Goal: Find specific page/section: Find specific page/section

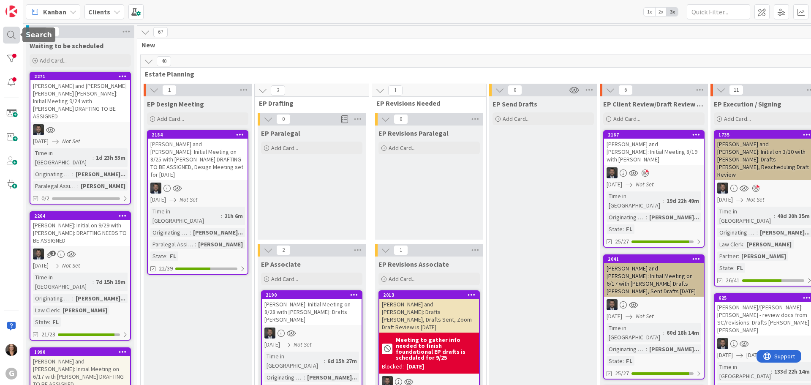
click at [10, 36] on div at bounding box center [11, 35] width 17 height 17
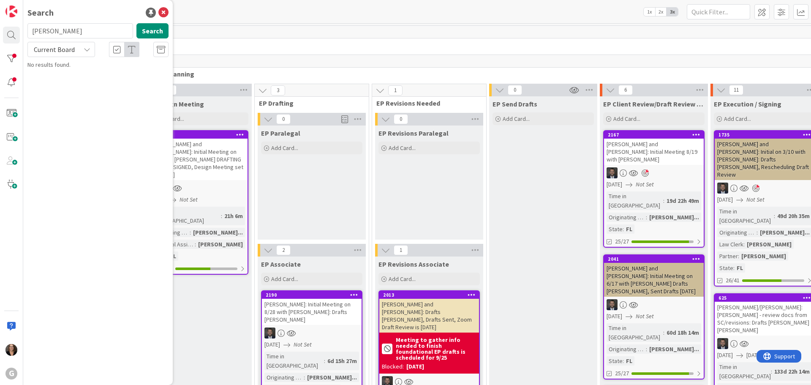
type input "knapp"
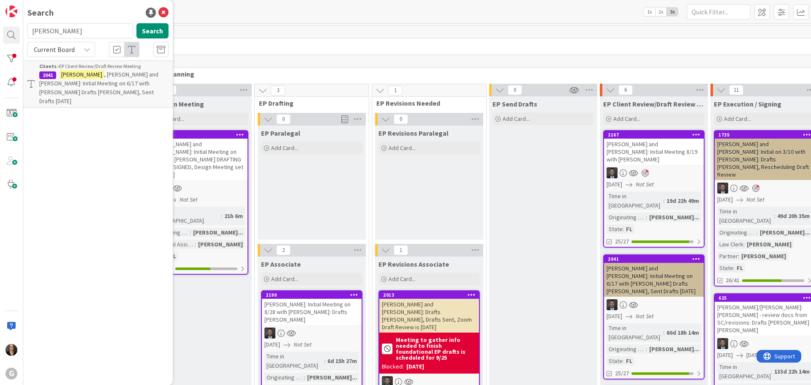
click at [92, 79] on p "Knapp , Eric and Heather: Initial Meeting on 6/17 with Jonas Drafts Paul Chris,…" at bounding box center [103, 87] width 129 height 35
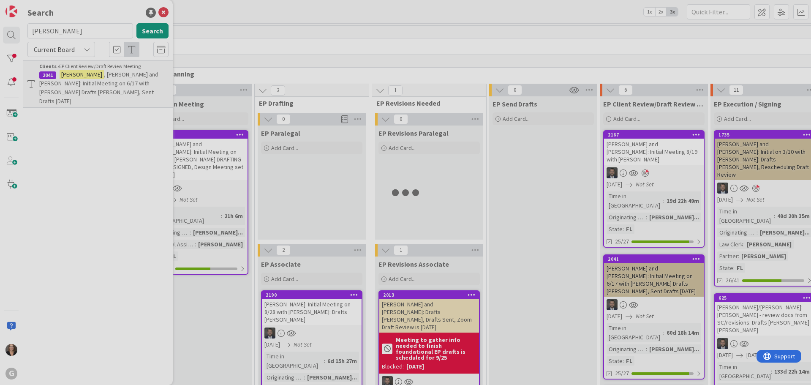
click at [92, 79] on div at bounding box center [405, 192] width 811 height 385
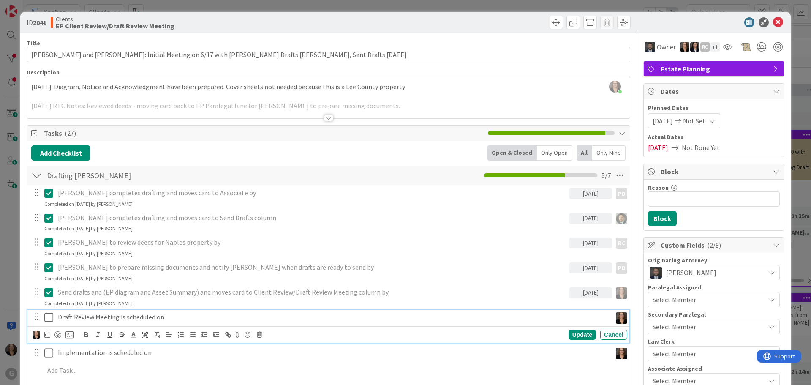
click at [167, 321] on p "Draft Review Meeting is scheduled on" at bounding box center [333, 317] width 551 height 10
click at [46, 334] on icon at bounding box center [47, 334] width 6 height 7
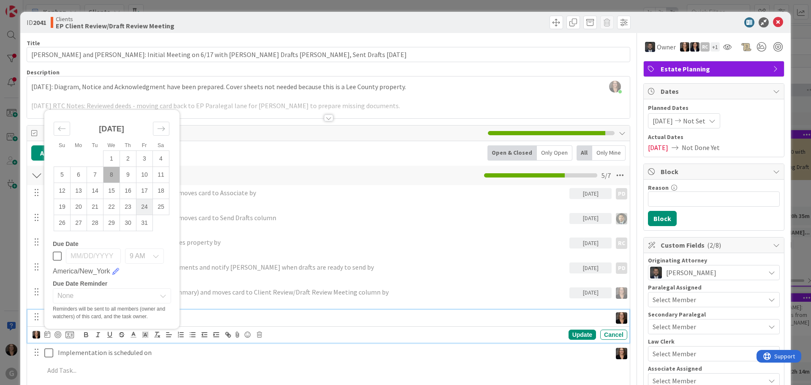
click at [142, 206] on td "24" at bounding box center [144, 207] width 16 height 16
type input "10/24/2025"
click at [423, 275] on div "Paul to prepare missing documents and notify Michelle when drafts are ready to …" at bounding box center [328, 271] width 602 height 22
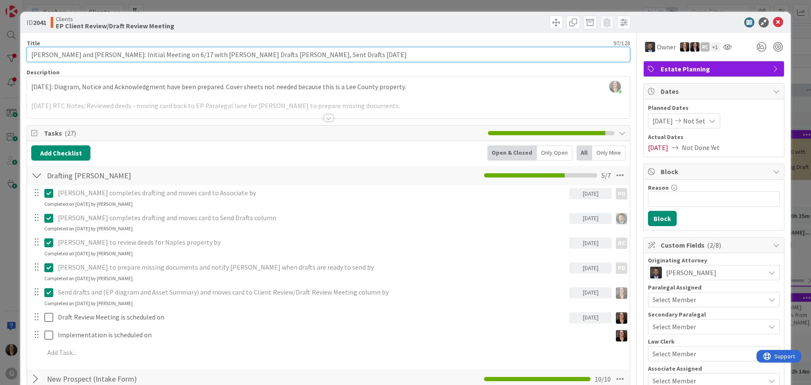
click at [300, 54] on input "Knapp, Eric and Heather: Initial Meeting on 6/17 with Jonas Drafts Paul Chris, …" at bounding box center [329, 54] width 604 height 15
type input "[PERSON_NAME] and [PERSON_NAME]: Initial Meeting on 6/17 with [PERSON_NAME] Dra…"
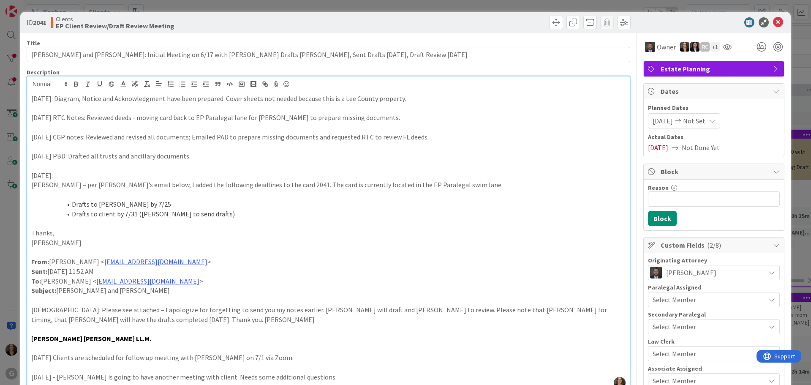
click at [28, 83] on div "Michelle Wilson just joined 8/7/2025: Diagram, Notice and Acknowledgment have b…" at bounding box center [328, 233] width 603 height 314
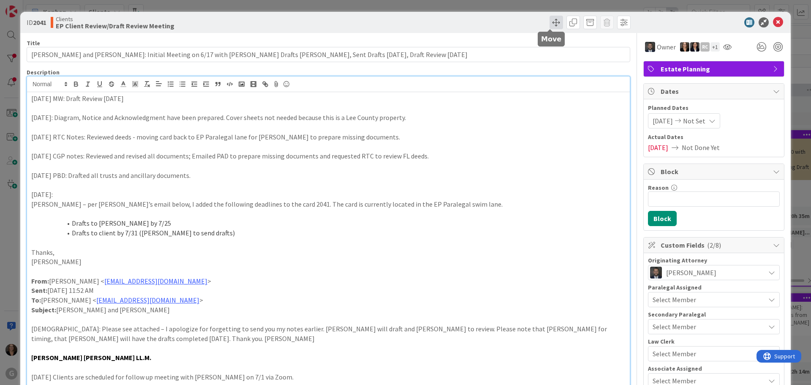
click at [551, 22] on span at bounding box center [557, 23] width 14 height 14
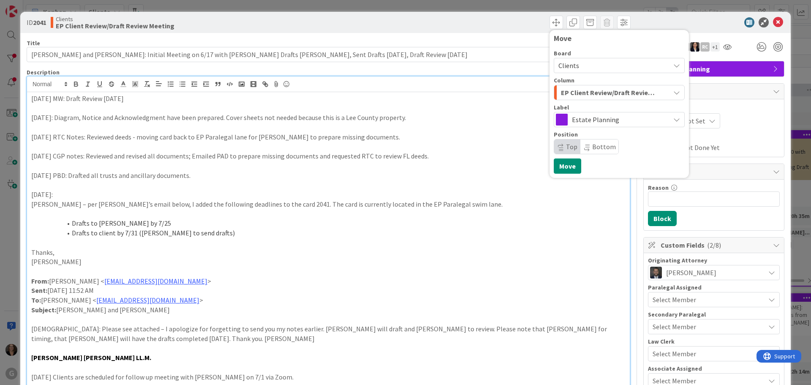
click at [673, 94] on icon "button" at bounding box center [676, 92] width 7 height 7
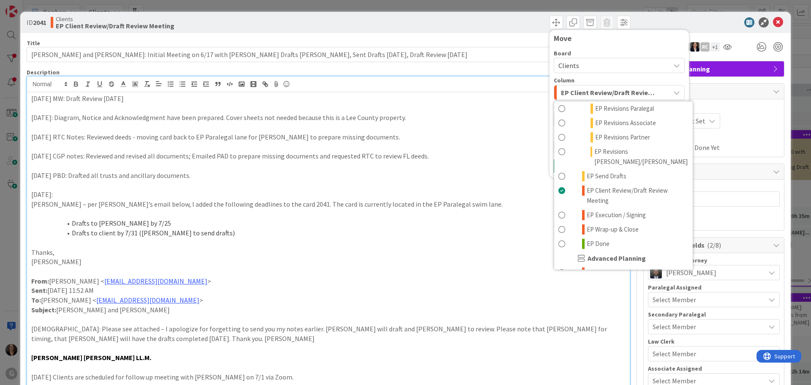
scroll to position [169, 0]
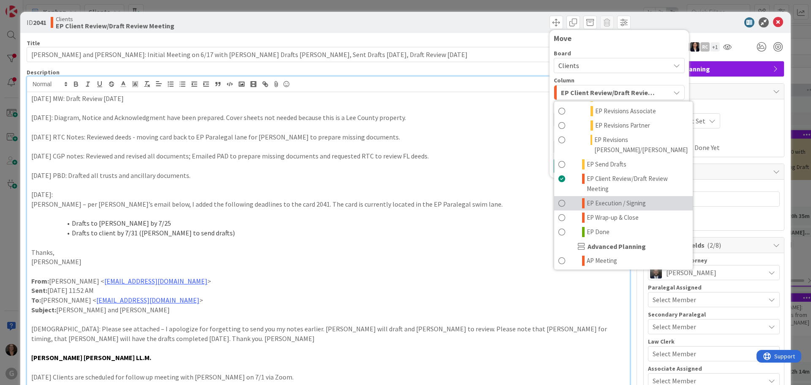
click at [559, 198] on span at bounding box center [562, 203] width 7 height 10
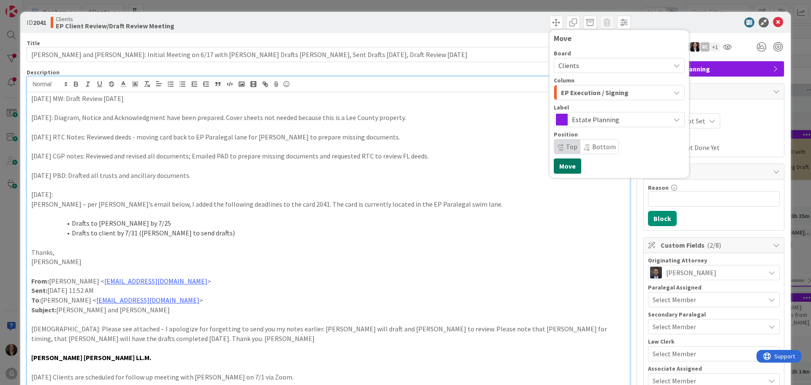
click at [558, 166] on button "Move" at bounding box center [567, 165] width 27 height 15
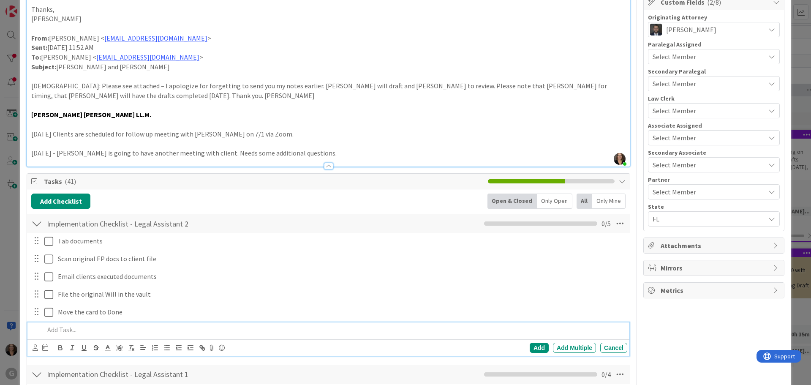
scroll to position [254, 0]
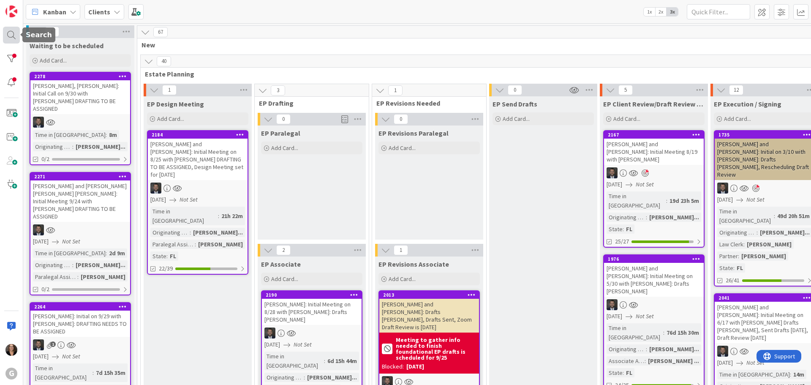
click at [13, 35] on div at bounding box center [11, 35] width 17 height 17
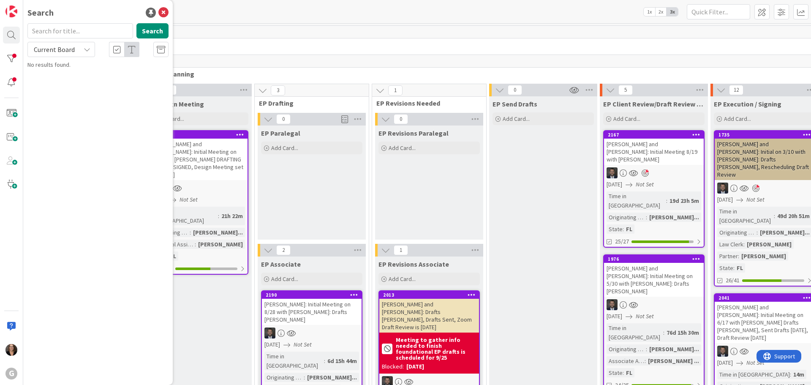
click at [49, 32] on input "text" at bounding box center [80, 30] width 106 height 15
type input "Boehm"
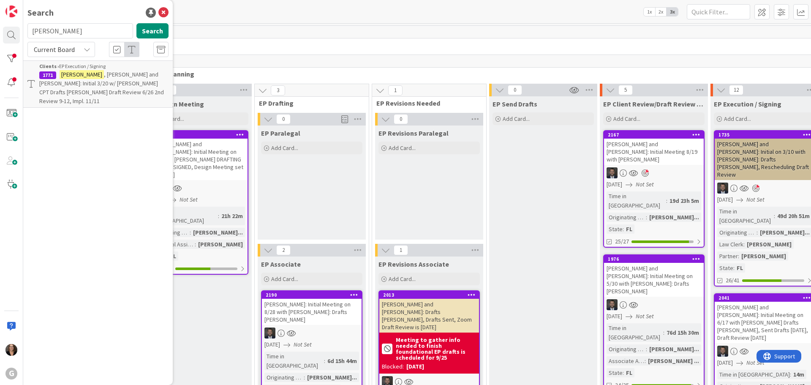
click at [102, 68] on div "Clients › EP Execution / Signing" at bounding box center [103, 67] width 129 height 8
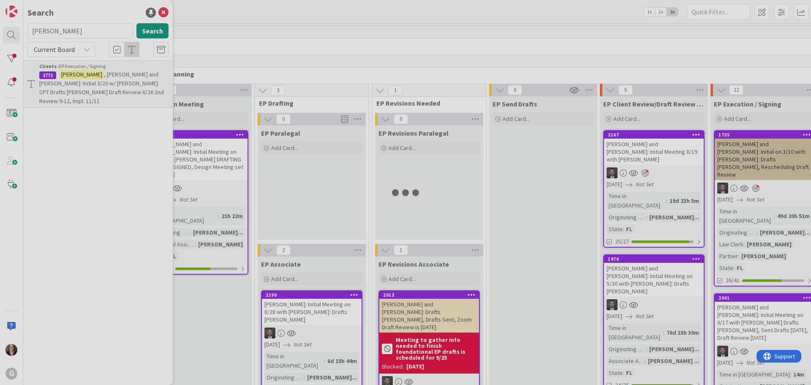
click at [102, 67] on div at bounding box center [405, 192] width 811 height 385
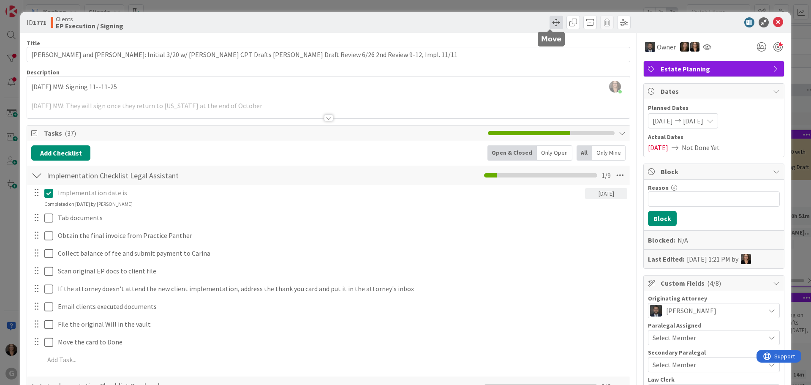
click at [550, 22] on span at bounding box center [557, 23] width 14 height 14
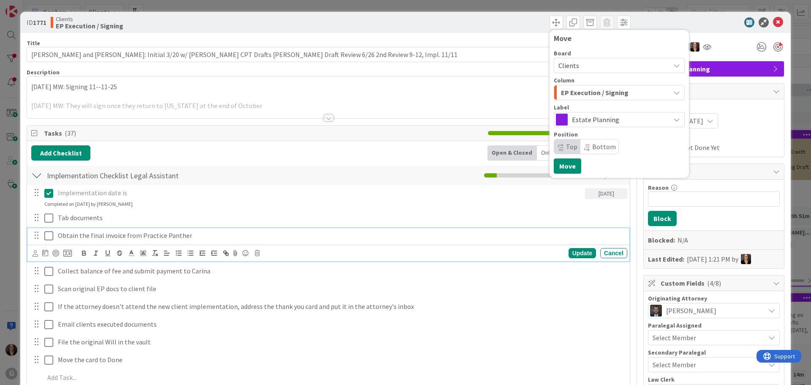
click at [430, 239] on p "Obtain the final invoice from Practice Panther" at bounding box center [341, 236] width 566 height 10
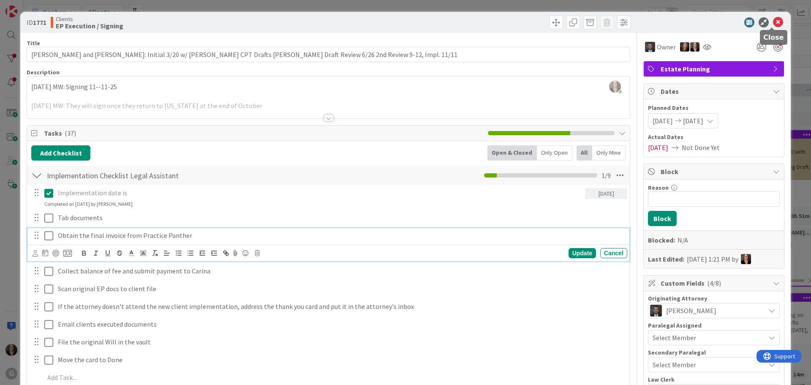
click at [773, 19] on icon at bounding box center [778, 22] width 10 height 10
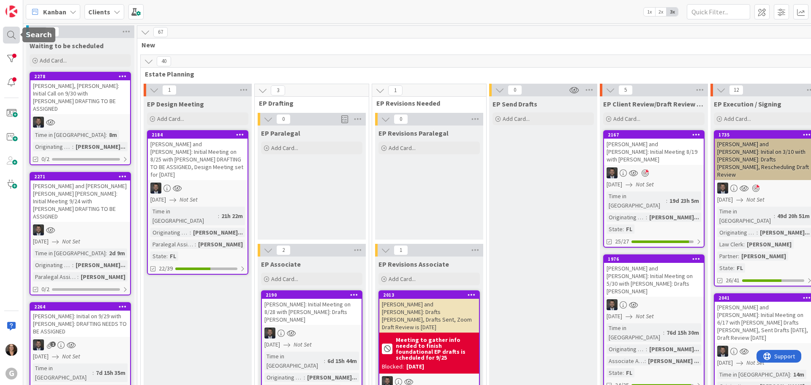
click at [13, 36] on div at bounding box center [11, 35] width 17 height 17
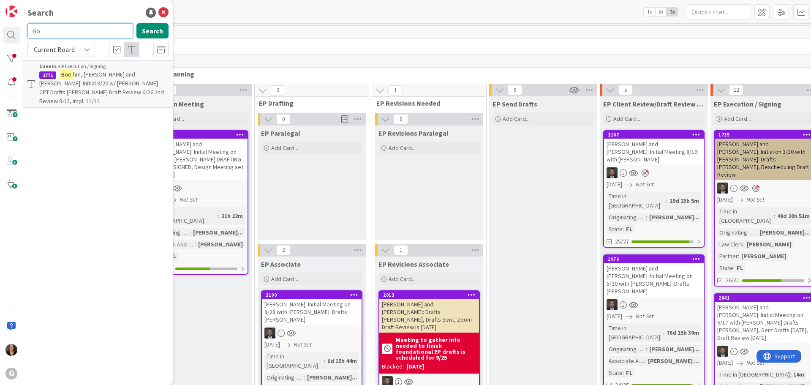
type input "B"
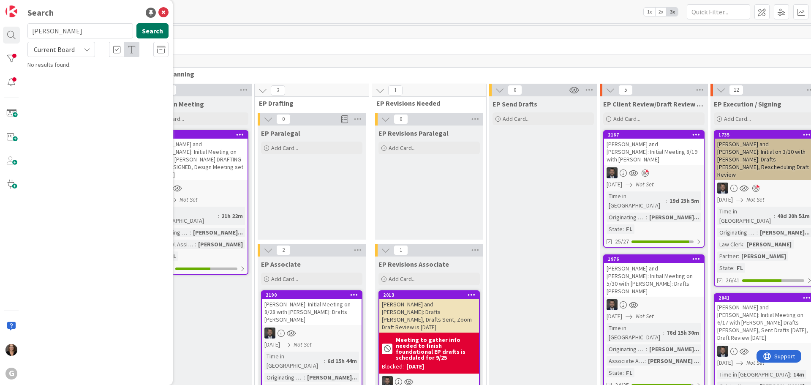
click at [148, 32] on button "Search" at bounding box center [152, 30] width 32 height 15
drag, startPoint x: 63, startPoint y: 34, endPoint x: 17, endPoint y: 38, distance: 45.8
click at [18, 37] on div "G Search Cannon Search Current Board No results found." at bounding box center [11, 192] width 23 height 385
type input "Boehm"
click at [148, 34] on button "Search" at bounding box center [152, 30] width 32 height 15
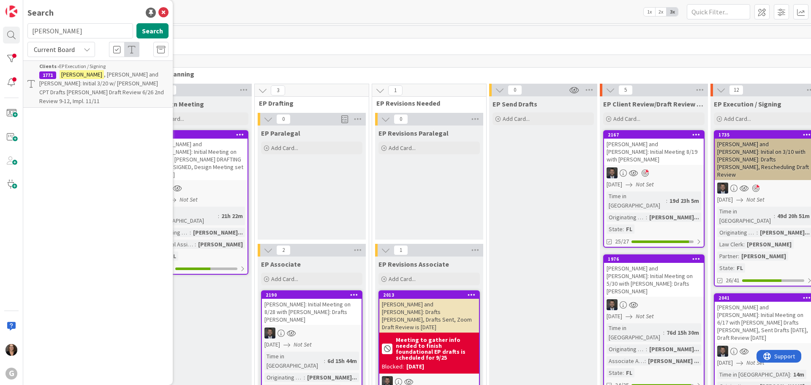
click at [123, 77] on span ", Brenda and Herbert: Initial 3/20 w/ Jonas CPT Drafts Paul Bobby Draft Review …" at bounding box center [101, 88] width 125 height 34
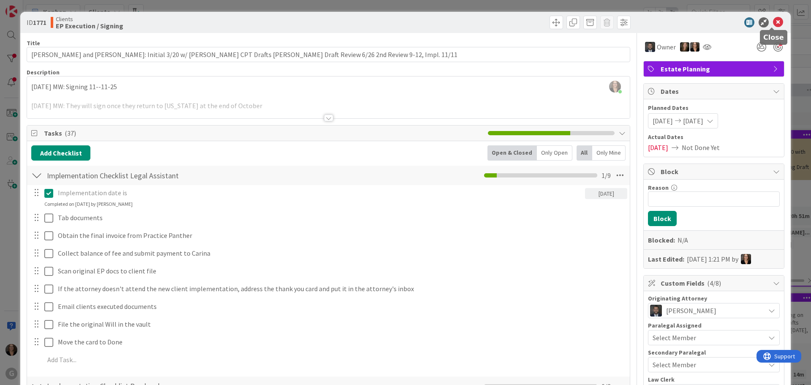
click at [773, 19] on icon at bounding box center [778, 22] width 10 height 10
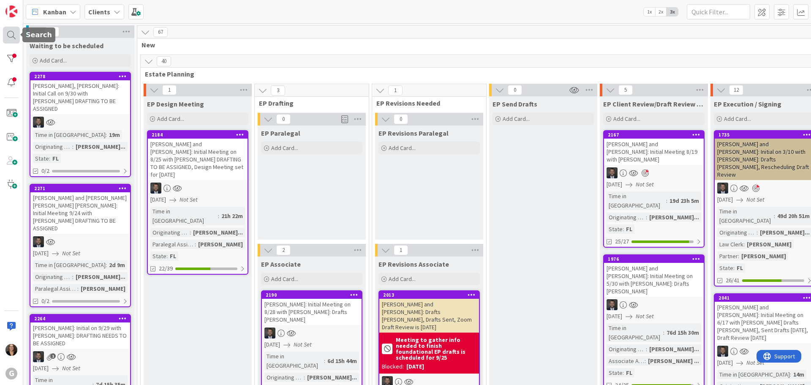
click at [12, 33] on div at bounding box center [11, 35] width 17 height 17
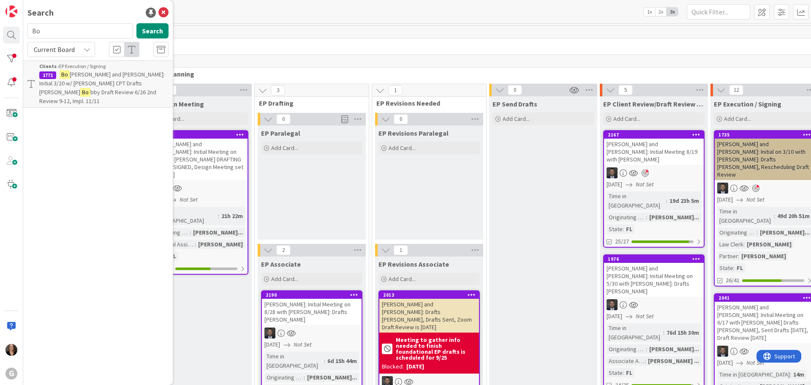
type input "B"
type input "Rippe"
click at [118, 82] on span ", Robert and Lorraine: Initial on 3/10 with Jonas: Drafts Paul Bobby, Reschedul…" at bounding box center [98, 88] width 119 height 34
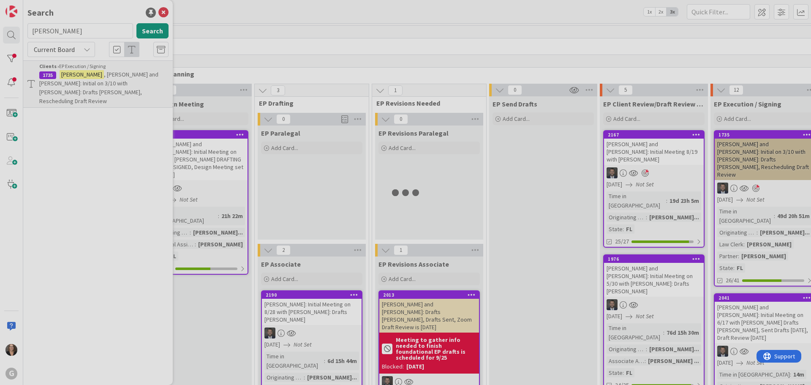
click at [118, 82] on div at bounding box center [405, 192] width 811 height 385
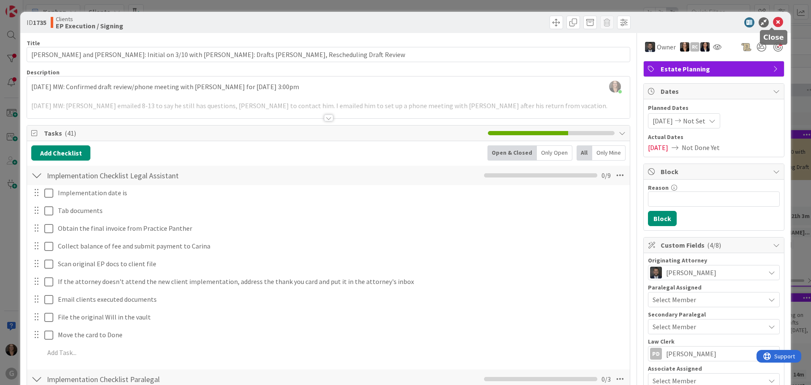
click at [773, 23] on icon at bounding box center [778, 22] width 10 height 10
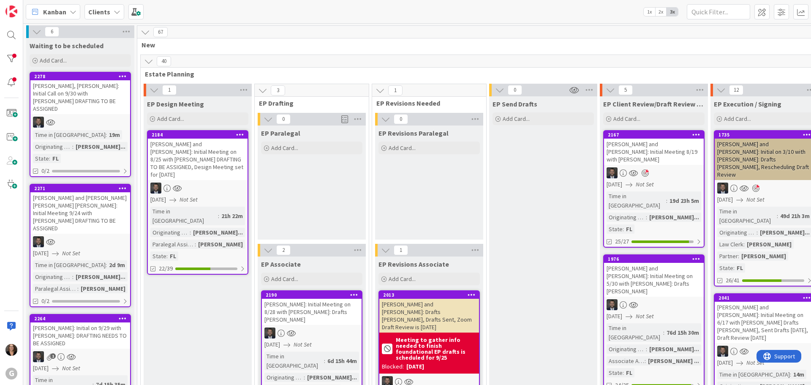
click at [72, 12] on icon at bounding box center [73, 11] width 7 height 7
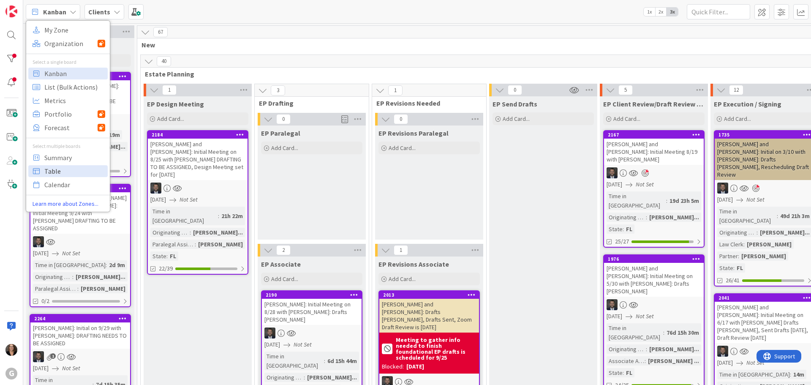
click at [57, 172] on span "Table" at bounding box center [74, 171] width 61 height 13
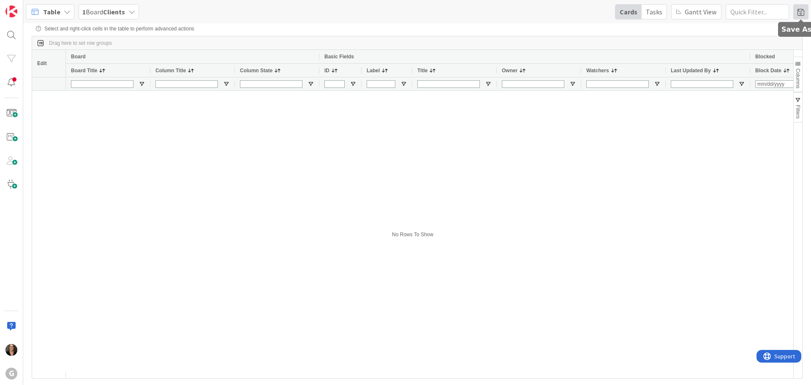
click at [800, 11] on span at bounding box center [800, 11] width 15 height 15
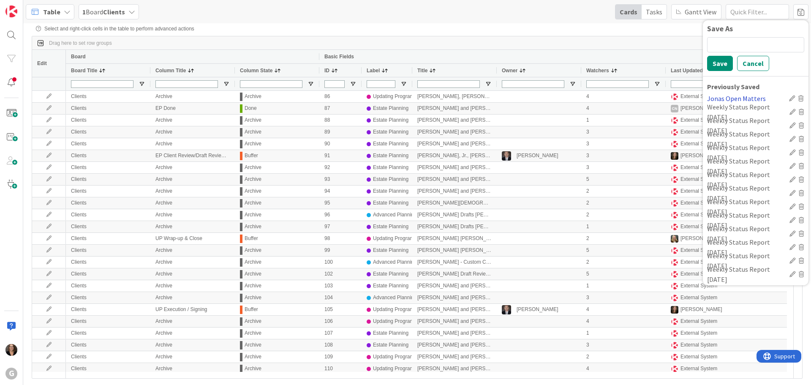
click at [746, 97] on div "Jonas Open Matters" at bounding box center [746, 98] width 79 height 10
type input "(3) Buffer,In Progress,Start"
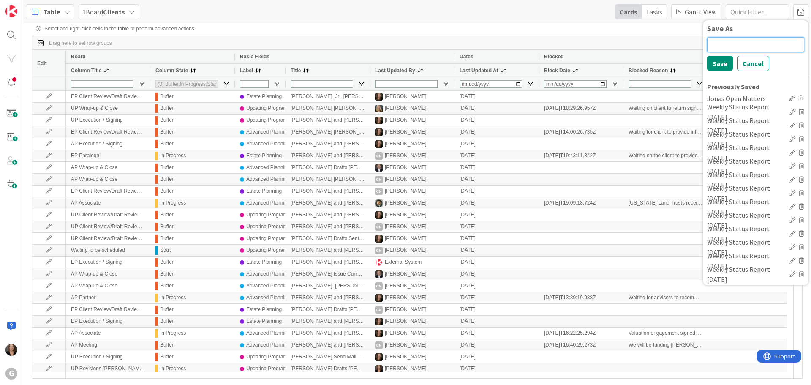
click at [717, 42] on input at bounding box center [755, 44] width 97 height 15
type input "Weekly Status Report 10-8-25"
click at [712, 64] on button "Save" at bounding box center [720, 63] width 26 height 15
click at [660, 33] on div "Select and right-click cells in the table to perform advanced actions Drag here…" at bounding box center [417, 197] width 771 height 343
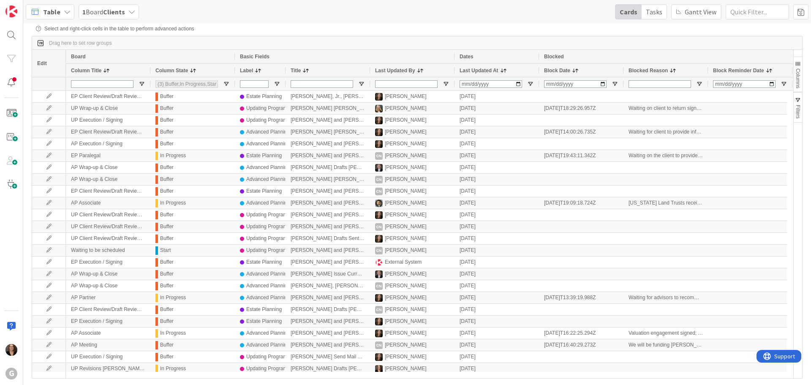
click at [797, 109] on span "Filters" at bounding box center [798, 112] width 6 height 14
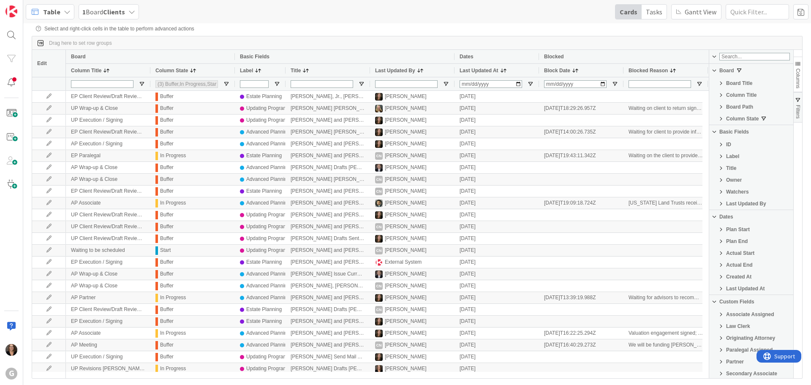
click at [305, 71] on span at bounding box center [306, 70] width 7 height 7
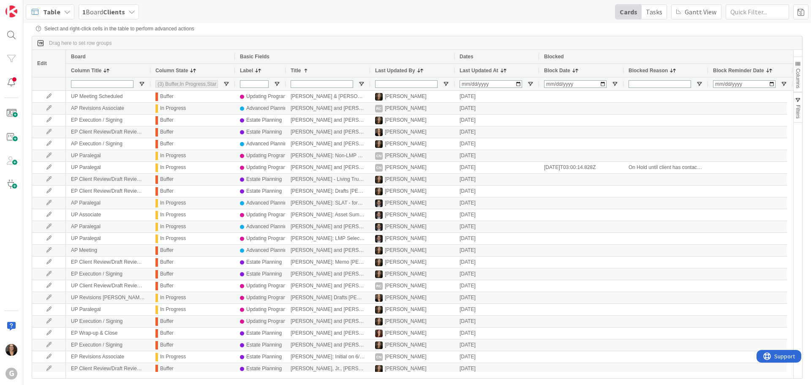
click at [799, 115] on span "Filters" at bounding box center [798, 112] width 6 height 14
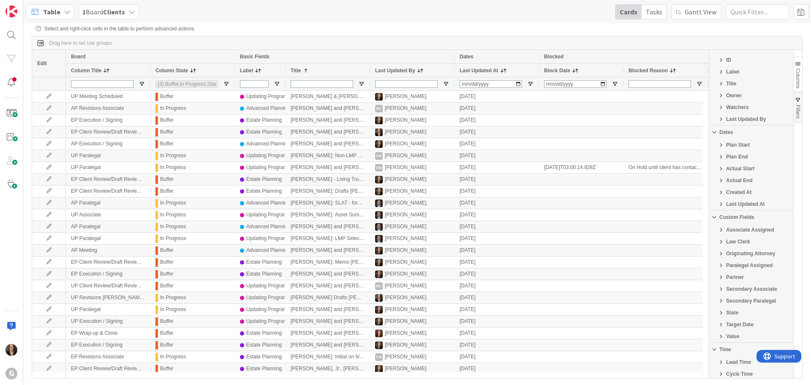
scroll to position [127, 0]
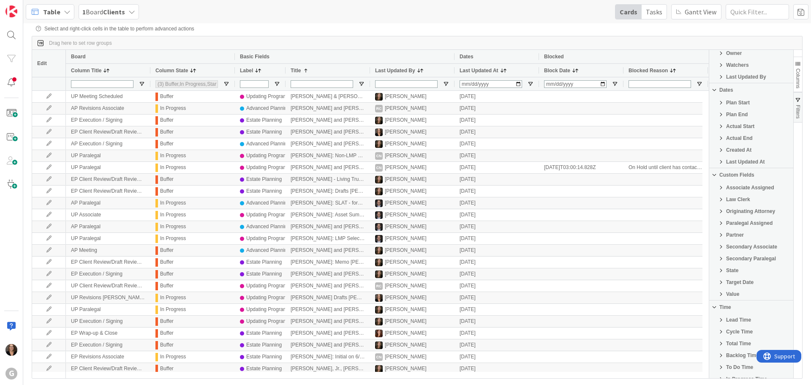
click at [749, 213] on span "Originating Attorney" at bounding box center [750, 211] width 49 height 6
click at [716, 237] on input "Filter List" at bounding box center [715, 236] width 7 height 7
checkbox input "false"
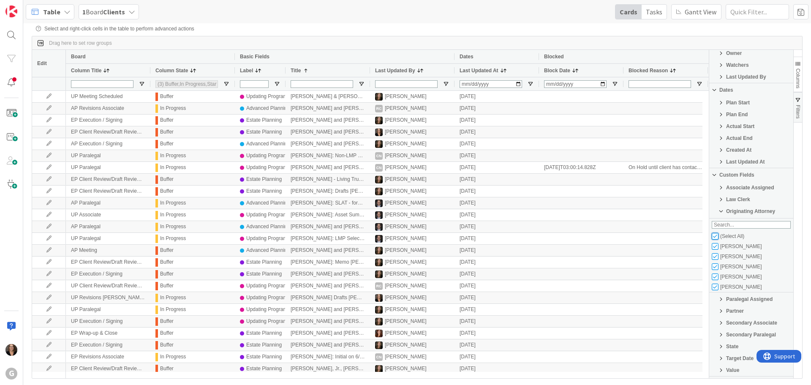
checkbox input "false"
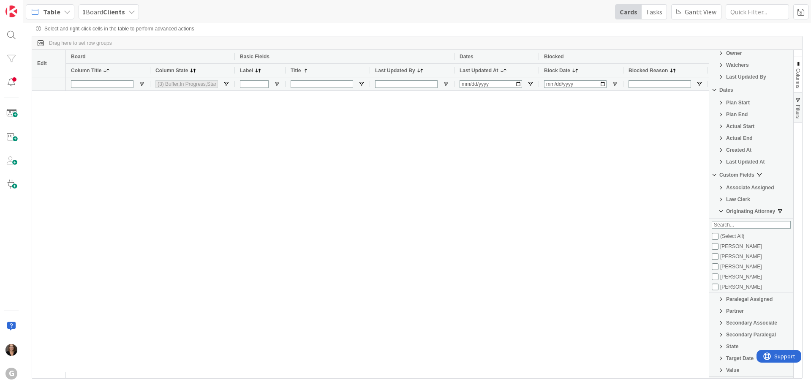
type input "(0)"
click at [715, 278] on input "Filter List" at bounding box center [715, 276] width 7 height 7
checkbox input "true"
checkbox input "false"
type input "(3) Buffer,In Progress,Start"
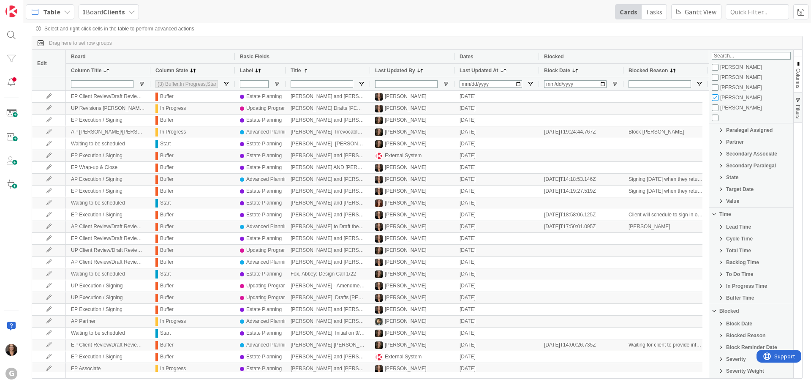
scroll to position [338, 0]
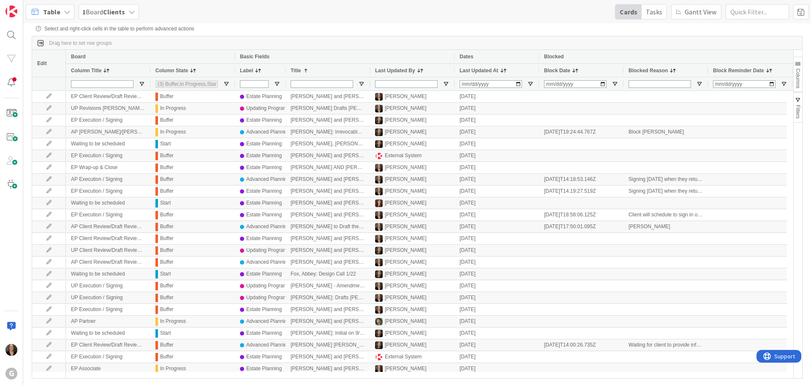
click at [799, 114] on span "Filters" at bounding box center [798, 112] width 6 height 14
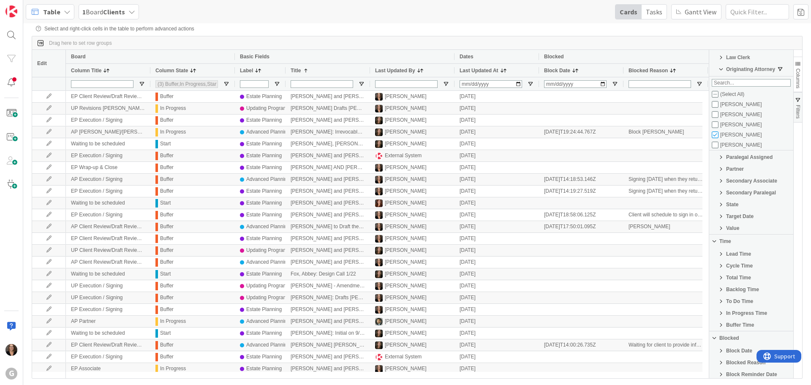
scroll to position [295, 0]
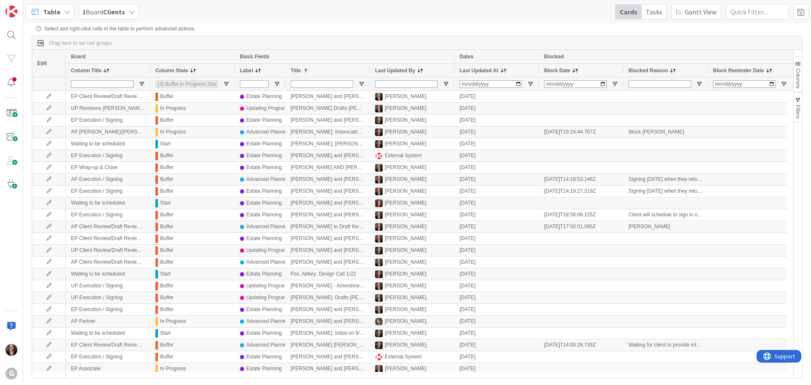
click at [797, 112] on span "Filters" at bounding box center [798, 112] width 6 height 14
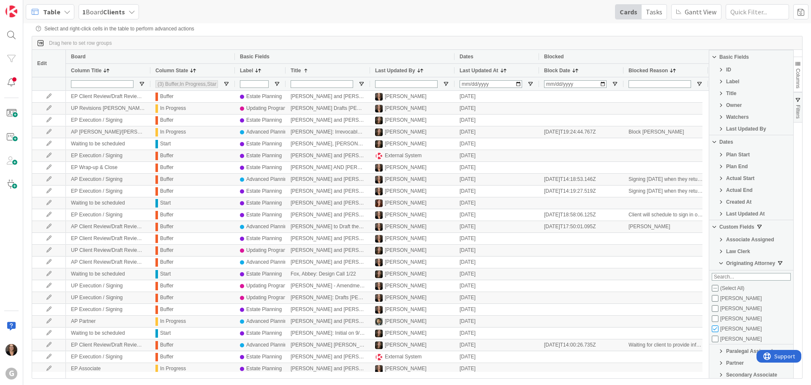
scroll to position [85, 0]
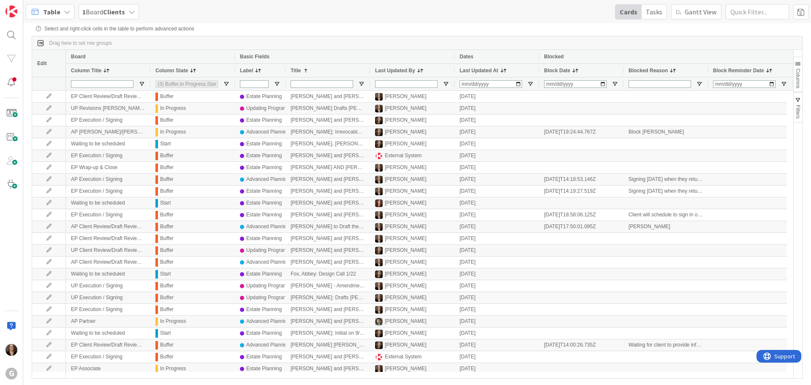
click at [801, 113] on span "Filters" at bounding box center [798, 112] width 6 height 14
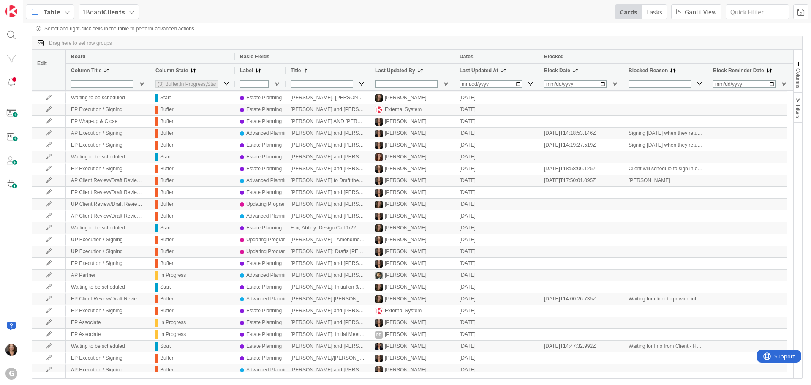
scroll to position [0, 0]
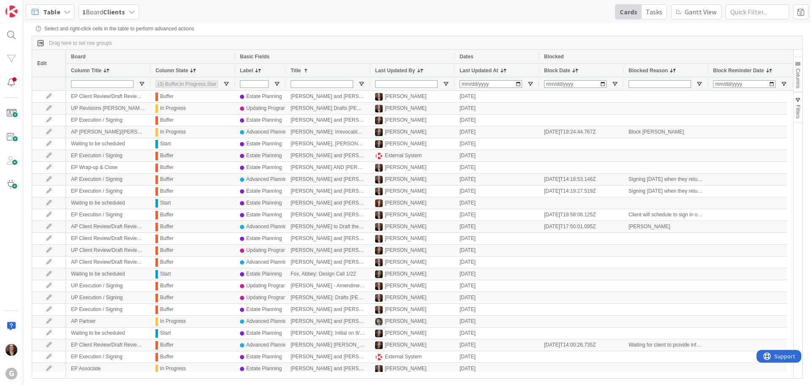
click at [799, 112] on span "Filters" at bounding box center [798, 112] width 6 height 14
click at [798, 106] on span "Filters" at bounding box center [798, 112] width 6 height 14
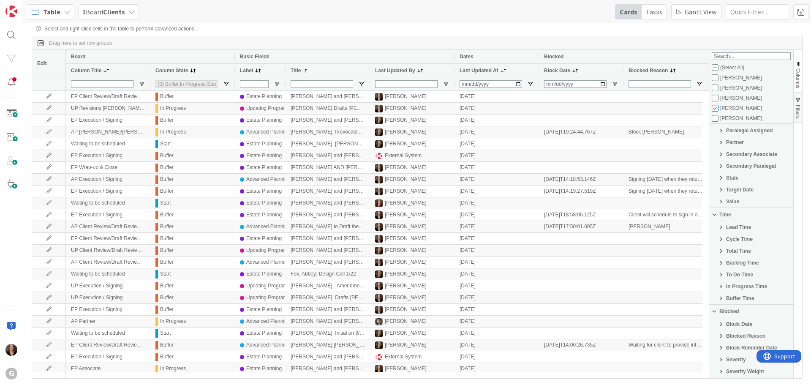
scroll to position [344, 0]
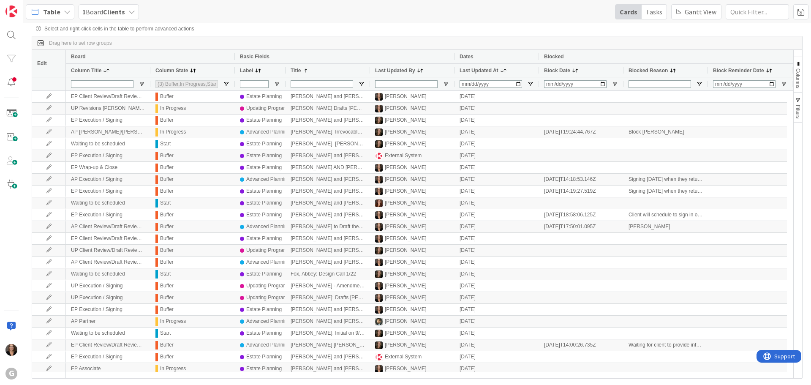
click at [798, 112] on span "Filters" at bounding box center [798, 112] width 6 height 14
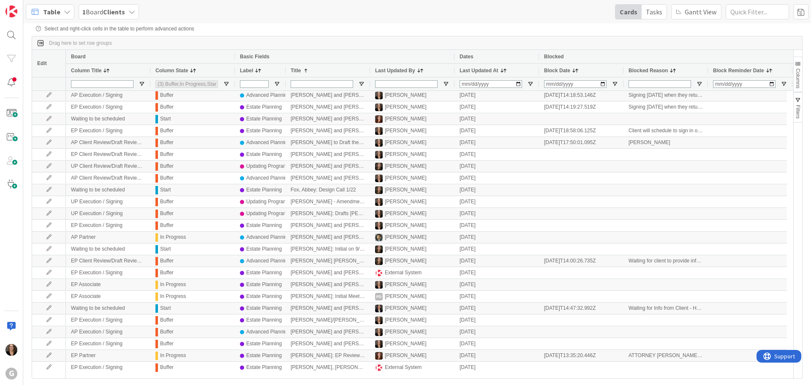
scroll to position [0, 0]
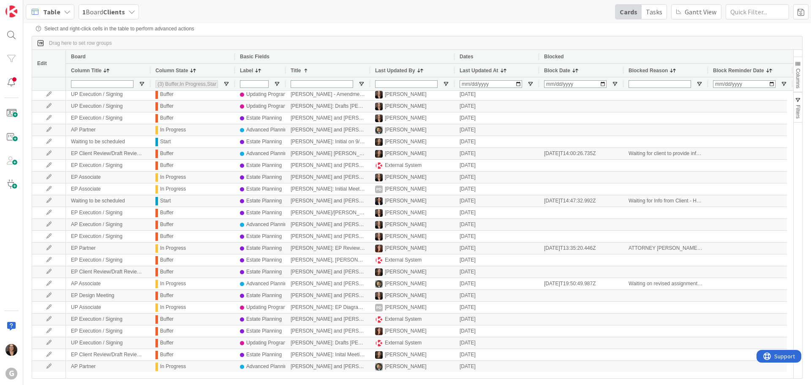
click at [799, 116] on span "Filters" at bounding box center [798, 112] width 6 height 14
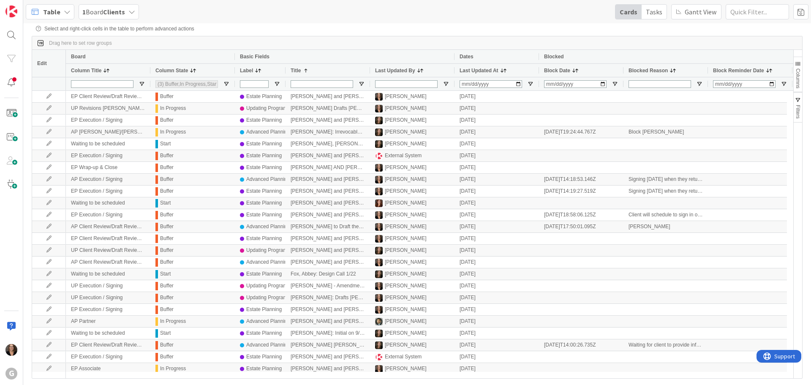
click at [798, 114] on span "Filters" at bounding box center [798, 112] width 6 height 14
click at [799, 114] on span "Filters" at bounding box center [798, 112] width 6 height 14
drag, startPoint x: 791, startPoint y: 149, endPoint x: 798, endPoint y: 207, distance: 57.9
click at [801, 115] on span "Filters" at bounding box center [798, 112] width 6 height 14
drag, startPoint x: 791, startPoint y: 147, endPoint x: 796, endPoint y: 126, distance: 21.3
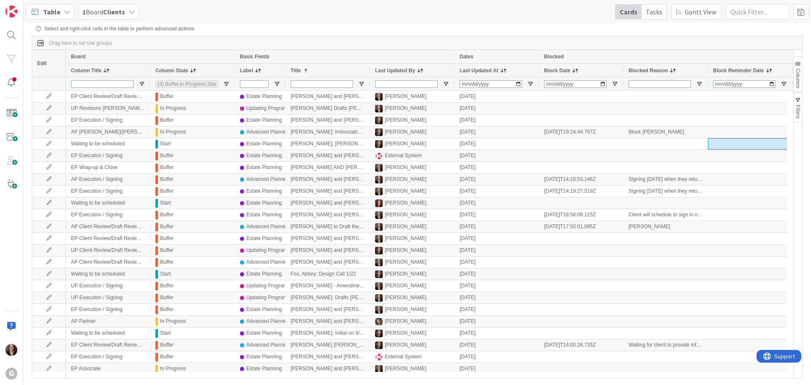
click at [800, 110] on span "Filters" at bounding box center [798, 112] width 6 height 14
click at [799, 112] on span "Filters" at bounding box center [798, 112] width 6 height 14
click at [799, 306] on div "Columns Filters" at bounding box center [798, 214] width 8 height 328
click at [800, 109] on span "Filters" at bounding box center [798, 112] width 6 height 14
click at [798, 108] on span "Filters" at bounding box center [798, 112] width 6 height 14
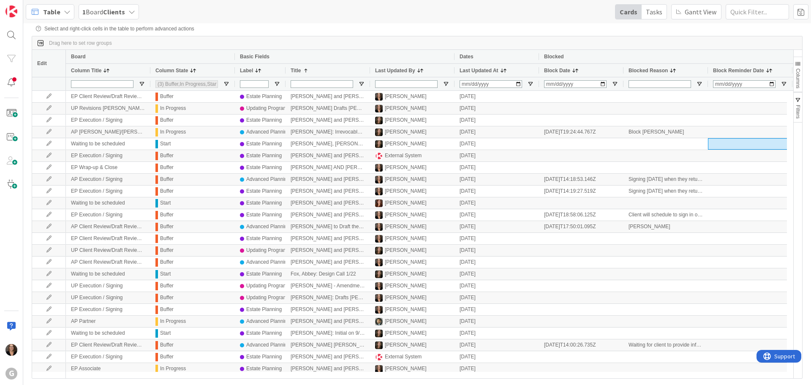
click at [797, 112] on span "Filters" at bounding box center [798, 112] width 6 height 14
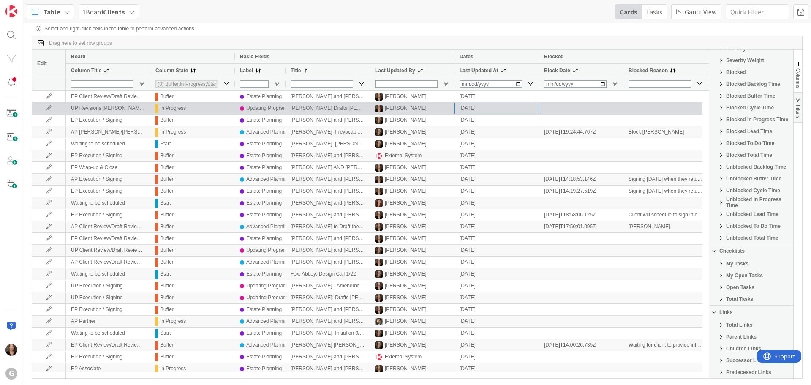
click at [514, 111] on div "[DATE]" at bounding box center [497, 108] width 85 height 11
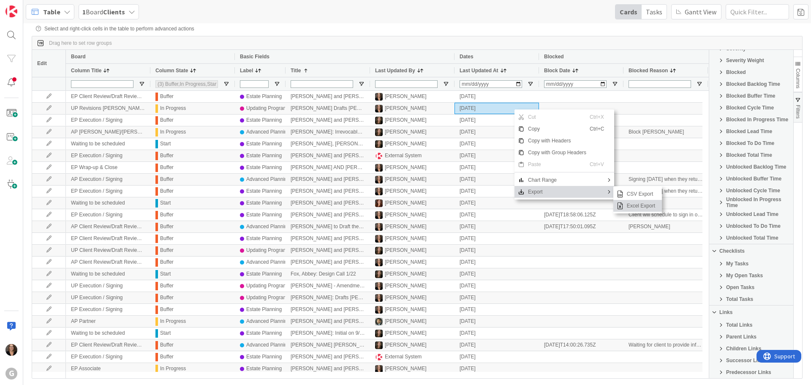
click at [629, 208] on span "Excel Export" at bounding box center [641, 206] width 35 height 12
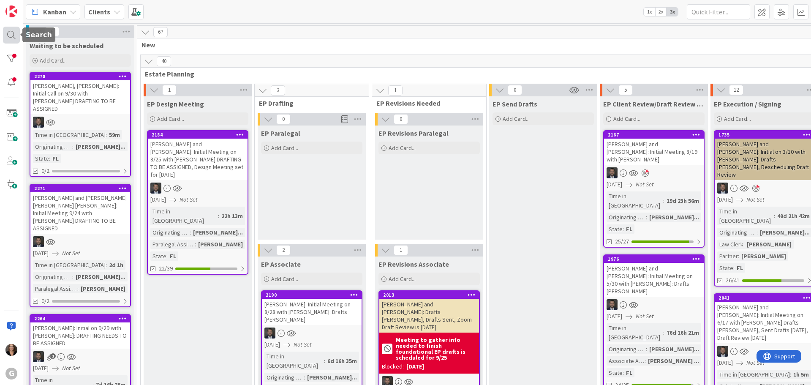
drag, startPoint x: 10, startPoint y: 33, endPoint x: 19, endPoint y: 33, distance: 8.5
click at [11, 33] on div at bounding box center [11, 35] width 17 height 17
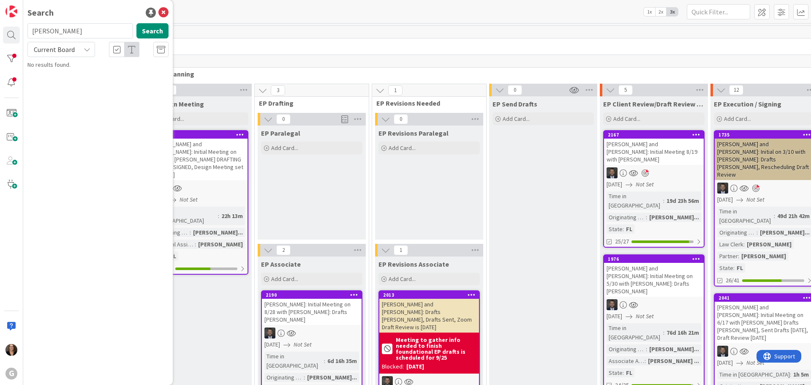
type input "[PERSON_NAME]"
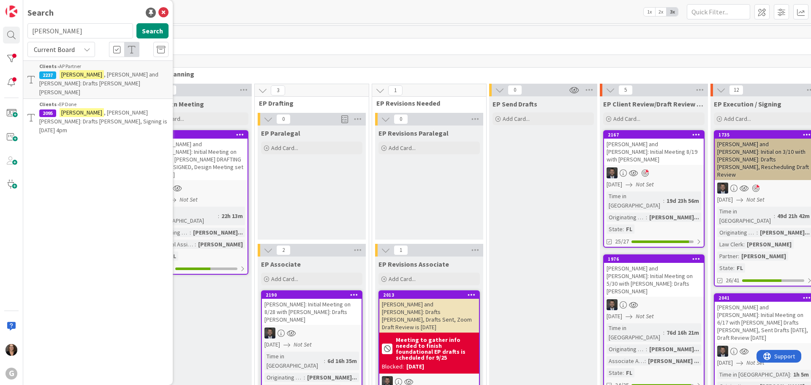
click at [86, 81] on p "[PERSON_NAME] and [PERSON_NAME]: Drafts [PERSON_NAME] [PERSON_NAME]" at bounding box center [103, 83] width 129 height 27
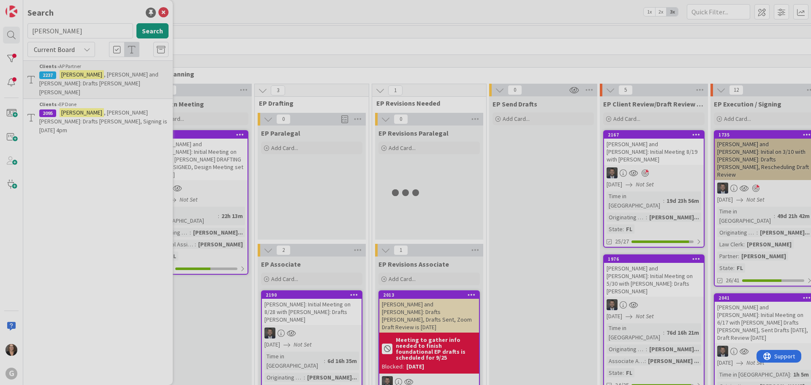
click at [87, 82] on div at bounding box center [405, 192] width 811 height 385
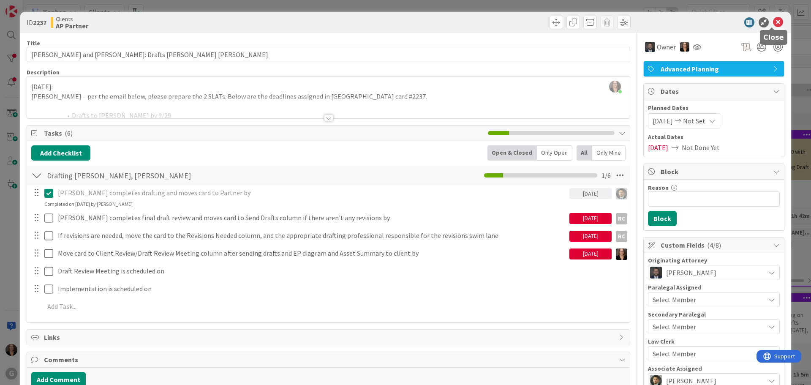
click at [773, 21] on icon at bounding box center [778, 22] width 10 height 10
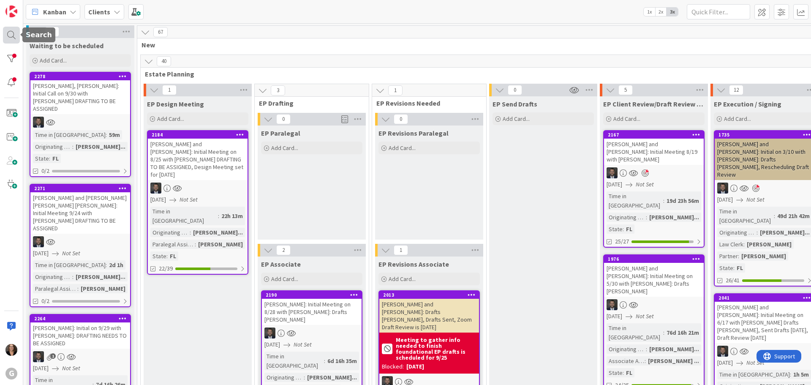
click at [9, 33] on div at bounding box center [11, 35] width 17 height 17
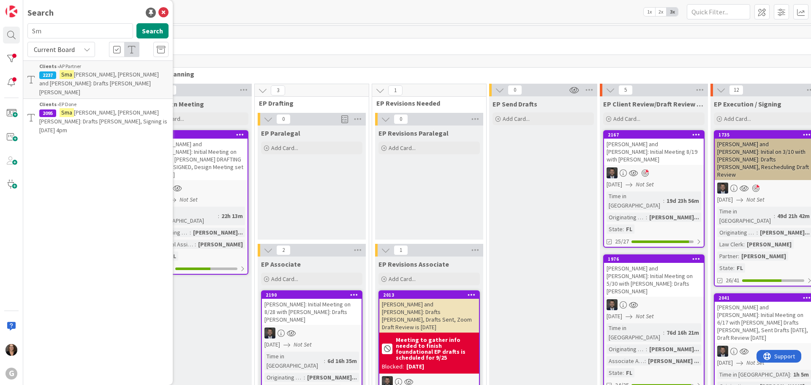
type input "S"
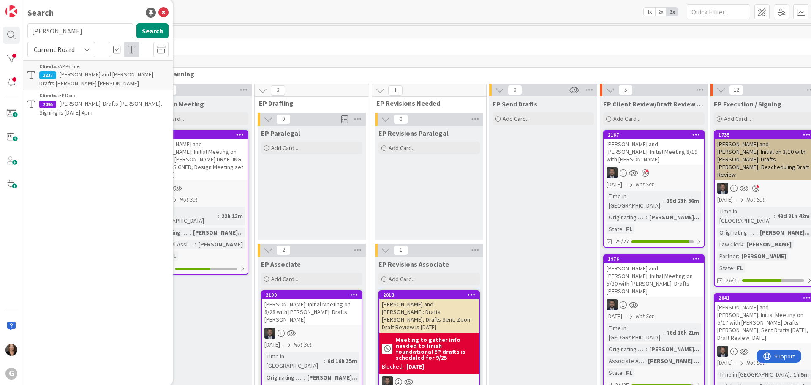
type input "[PERSON_NAME]"
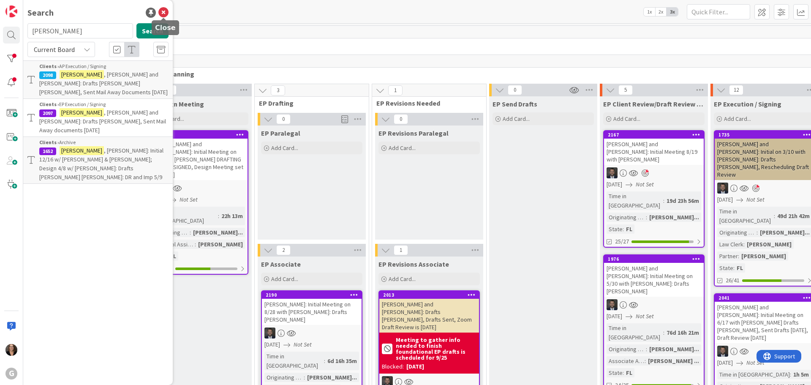
click at [162, 13] on icon at bounding box center [163, 13] width 10 height 10
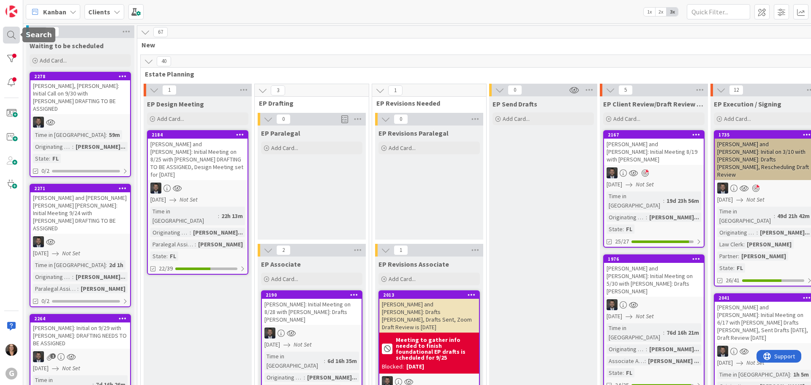
click at [7, 35] on div at bounding box center [11, 35] width 17 height 17
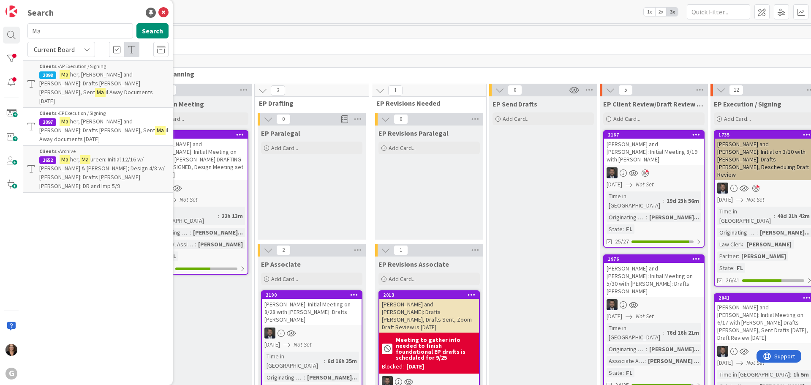
type input "M"
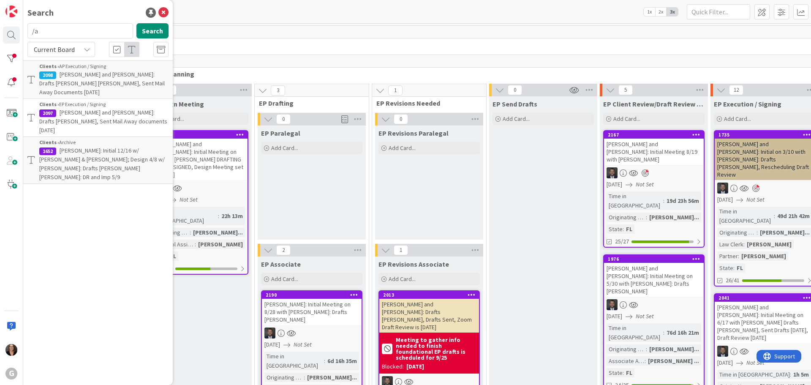
type input "/"
type input "[PERSON_NAME]"
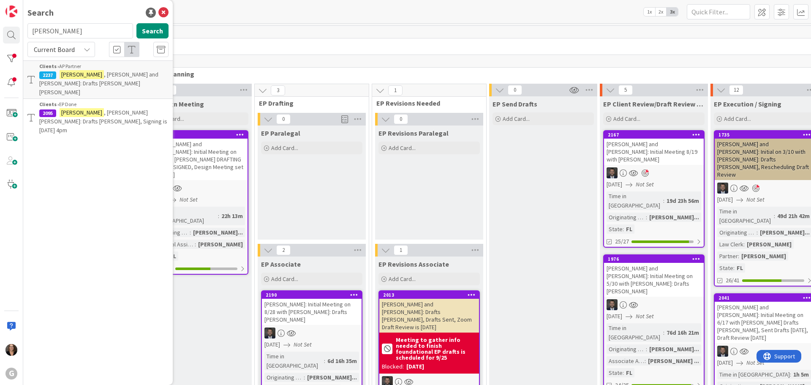
click at [100, 76] on span ", [PERSON_NAME] and [PERSON_NAME]: Drafts [PERSON_NAME] [PERSON_NAME]" at bounding box center [98, 83] width 119 height 25
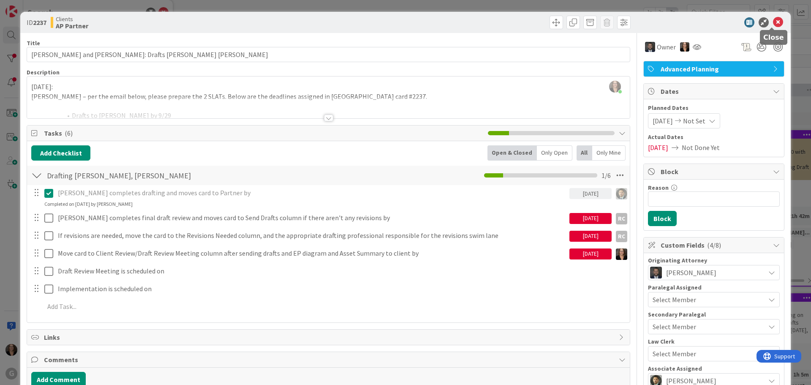
click at [773, 20] on icon at bounding box center [778, 22] width 10 height 10
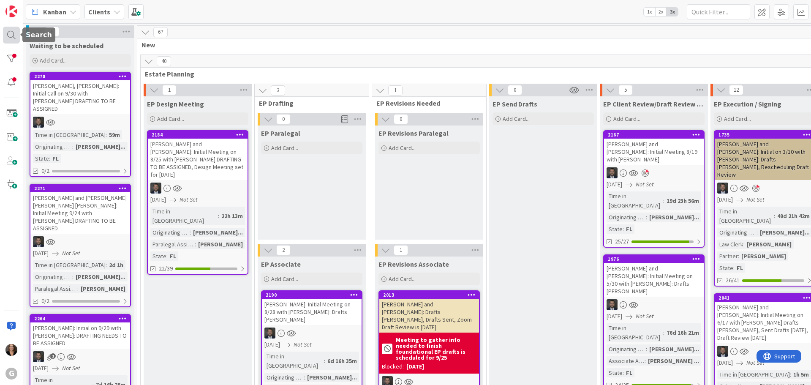
click at [11, 35] on div at bounding box center [11, 35] width 17 height 17
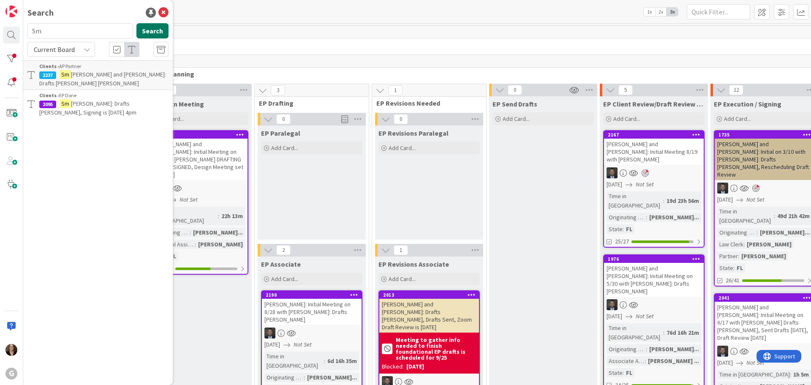
type input "S"
type input "Chionis"
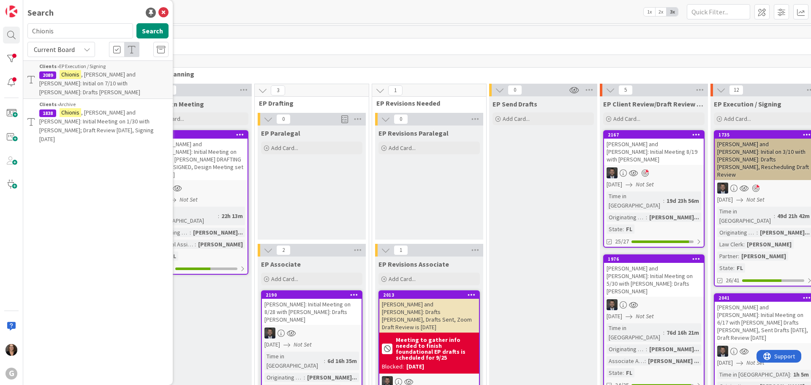
click at [134, 75] on span ", [PERSON_NAME] and [PERSON_NAME]: Initial on 7/10 with [PERSON_NAME]: Drafts […" at bounding box center [89, 83] width 101 height 25
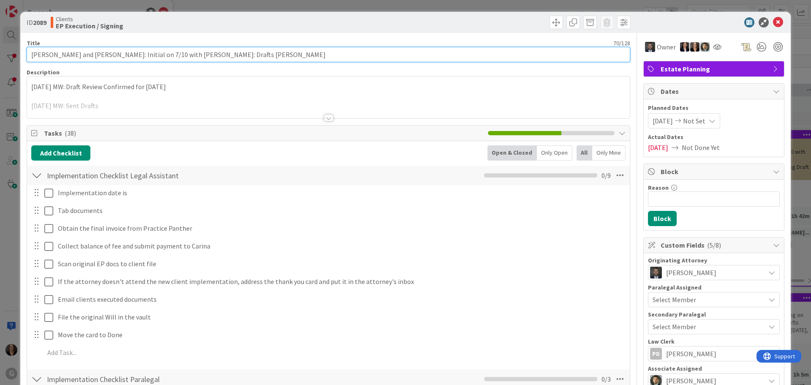
click at [223, 55] on input "[PERSON_NAME] and [PERSON_NAME]: Initial on 7/10 with [PERSON_NAME]: Drafts [PE…" at bounding box center [329, 54] width 604 height 15
type input "[PERSON_NAME] and [PERSON_NAME]: Initial on 7/10 with [PERSON_NAME]: Drafts [PE…"
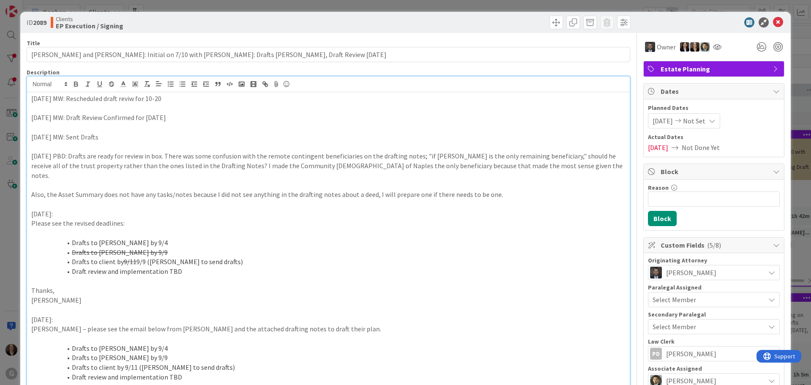
click at [130, 98] on p "[DATE] MW: Rescheduled draft reviw for 10-20" at bounding box center [328, 99] width 594 height 10
click at [171, 98] on p "[DATE] MW: Rescheduled draft review for 10-20" at bounding box center [328, 99] width 594 height 10
click at [550, 20] on span at bounding box center [557, 23] width 14 height 14
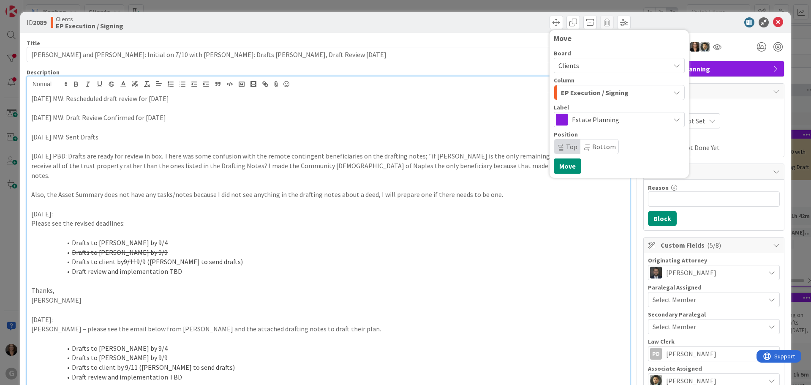
click at [522, 276] on p at bounding box center [328, 281] width 594 height 10
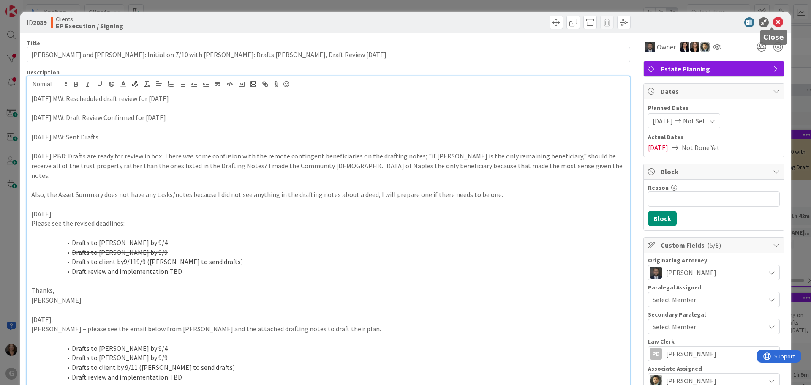
click at [773, 22] on icon at bounding box center [778, 22] width 10 height 10
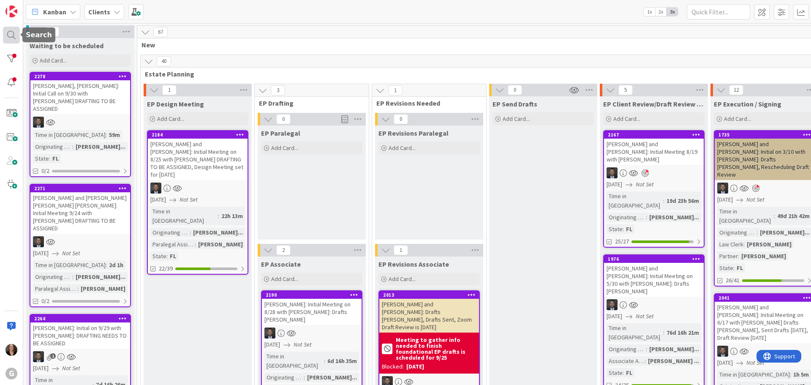
click at [11, 33] on div at bounding box center [11, 35] width 17 height 17
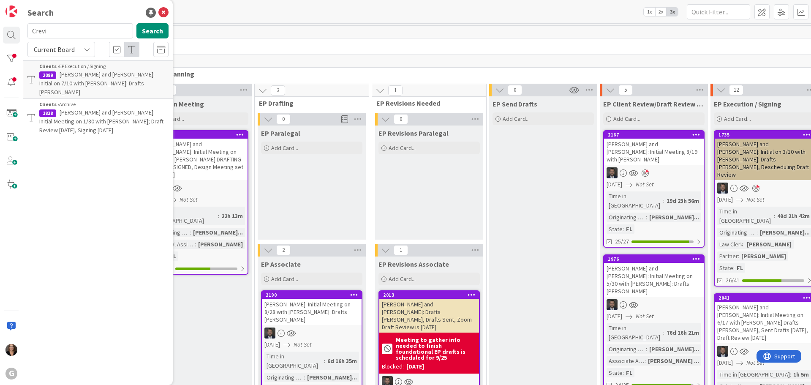
type input "Crevi"
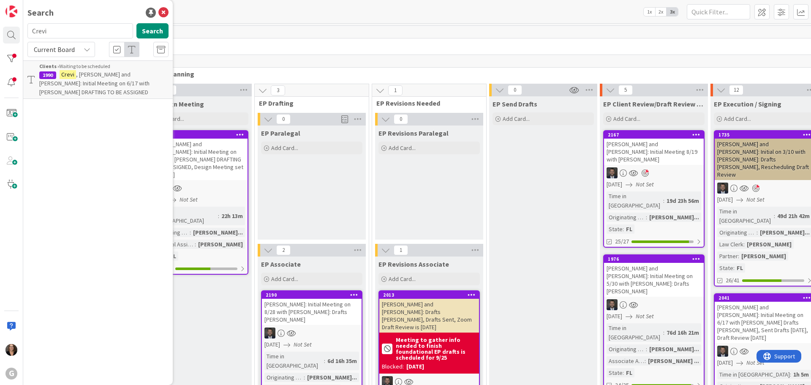
click at [96, 81] on span ", [PERSON_NAME] and [PERSON_NAME]: Initial Meeting on 6/17 with [PERSON_NAME] D…" at bounding box center [94, 83] width 110 height 25
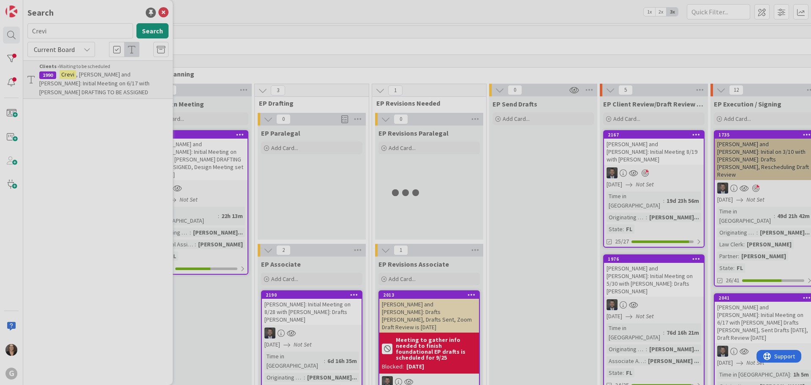
click at [96, 81] on div at bounding box center [405, 192] width 811 height 385
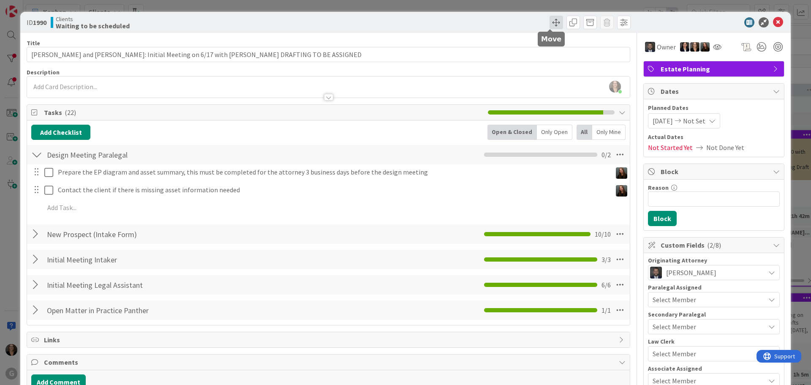
click at [550, 20] on span at bounding box center [557, 23] width 14 height 14
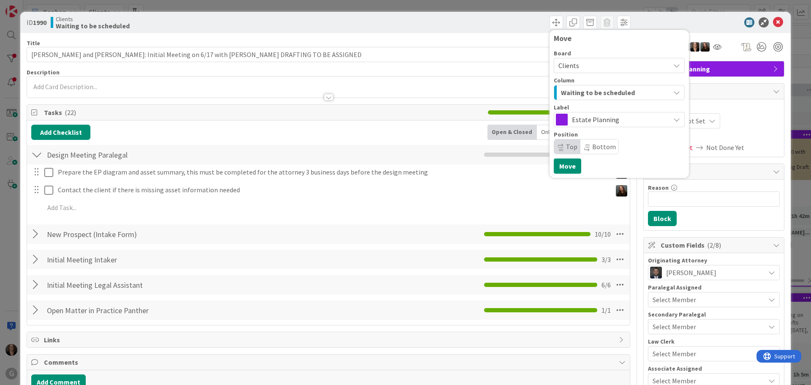
click at [480, 25] on div "Move Board Clients Column Waiting to be scheduled Label Estate Planning Positio…" at bounding box center [481, 23] width 300 height 14
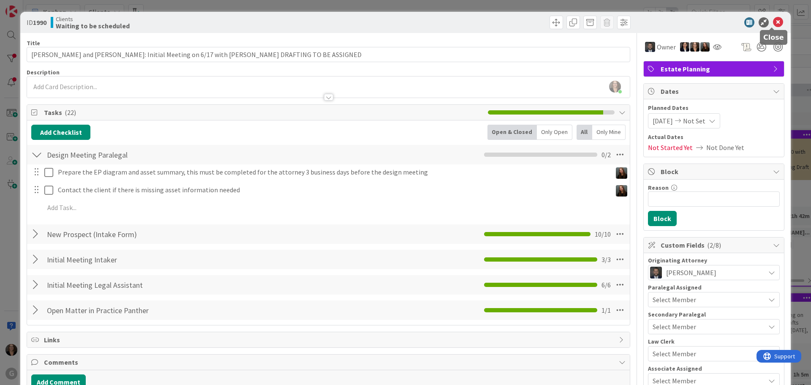
click at [773, 22] on icon at bounding box center [778, 22] width 10 height 10
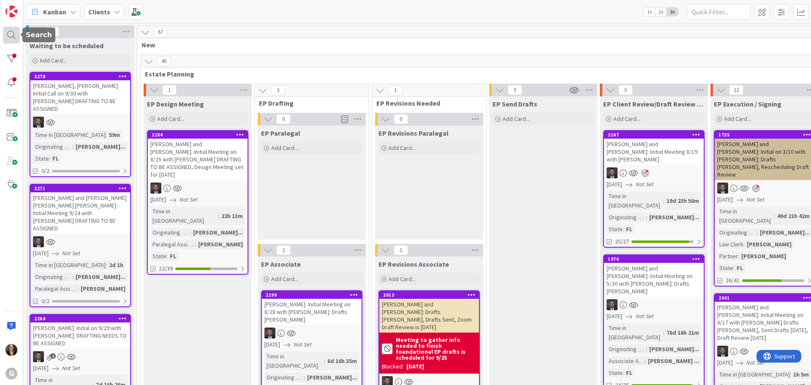
click at [10, 33] on div at bounding box center [11, 35] width 17 height 17
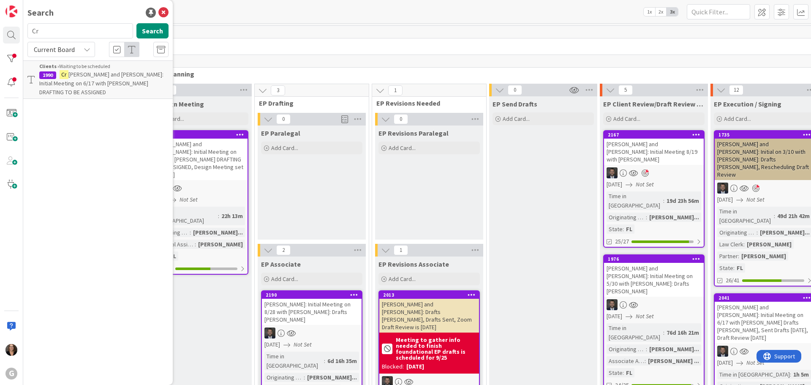
type input "C"
type input "[PERSON_NAME]"
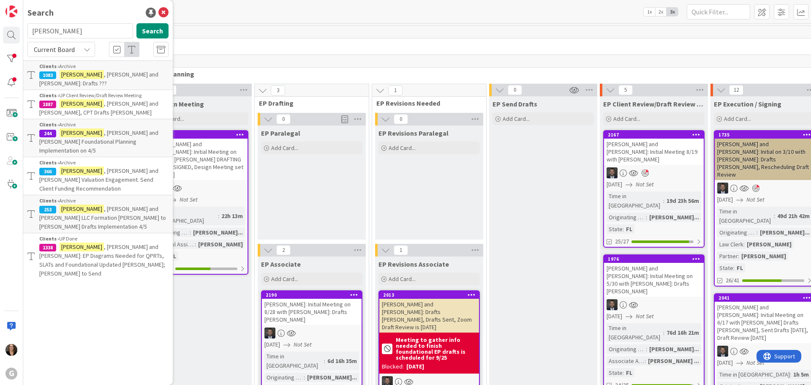
click at [81, 99] on mark "[PERSON_NAME]" at bounding box center [82, 103] width 44 height 9
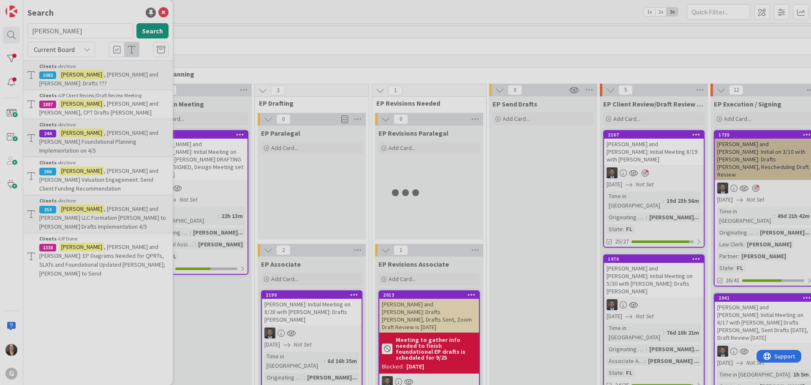
click at [81, 95] on div at bounding box center [405, 192] width 811 height 385
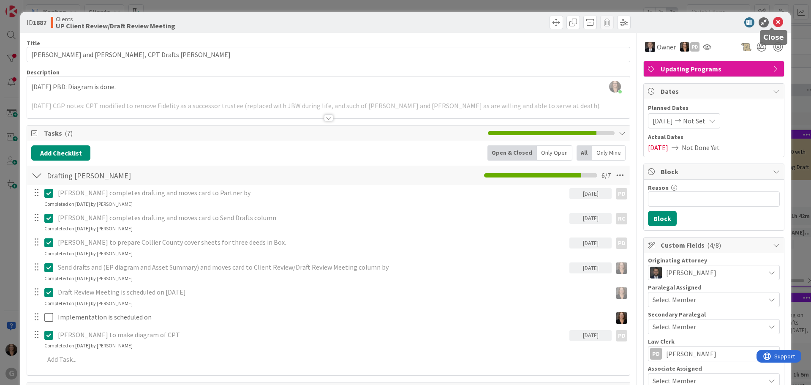
drag, startPoint x: 772, startPoint y: 21, endPoint x: 735, endPoint y: 29, distance: 38.1
click at [773, 21] on icon at bounding box center [778, 22] width 10 height 10
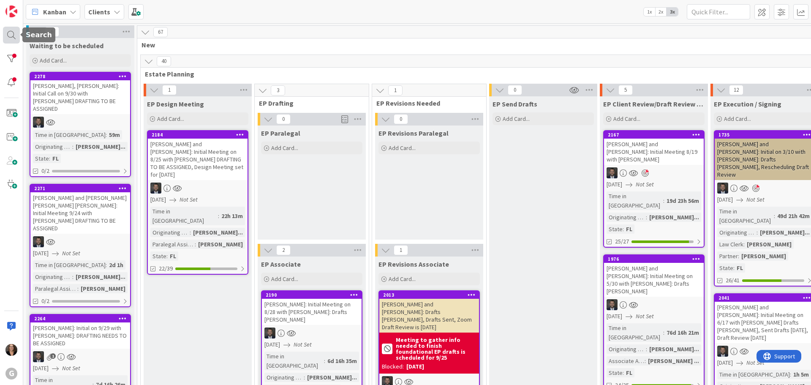
click at [11, 35] on div at bounding box center [11, 35] width 17 height 17
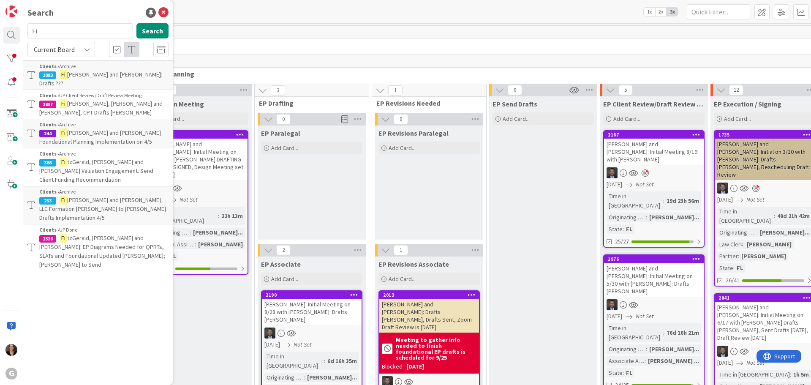
type input "F"
type input "[PERSON_NAME]"
click at [147, 31] on button "Search" at bounding box center [152, 30] width 32 height 15
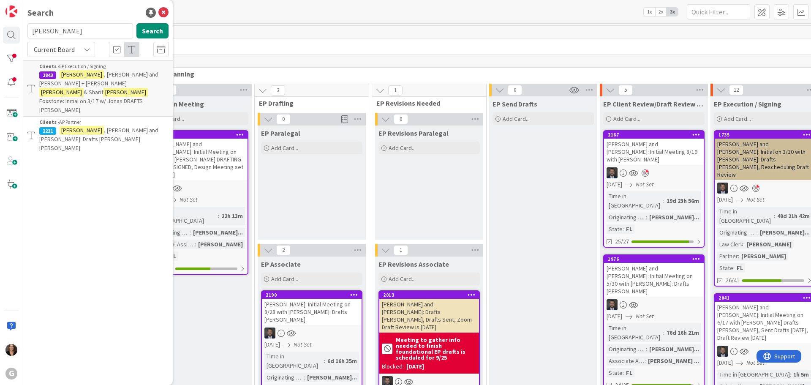
click at [136, 126] on span ", [PERSON_NAME] and [PERSON_NAME]: Drafts [PERSON_NAME] [PERSON_NAME]" at bounding box center [98, 138] width 119 height 25
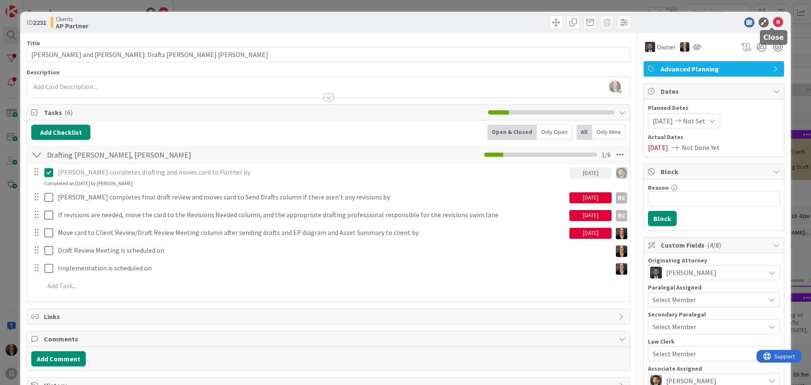
click at [774, 23] on icon at bounding box center [778, 22] width 10 height 10
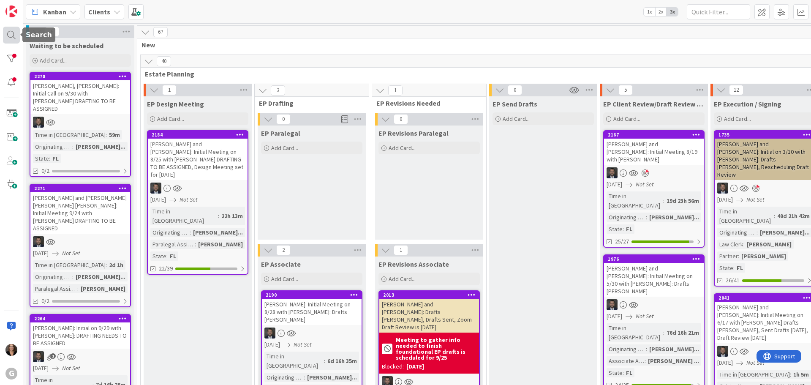
click at [9, 34] on div at bounding box center [11, 35] width 17 height 17
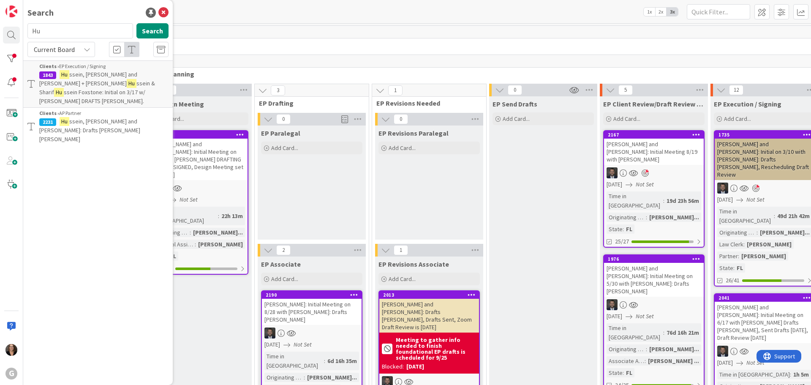
type input "H"
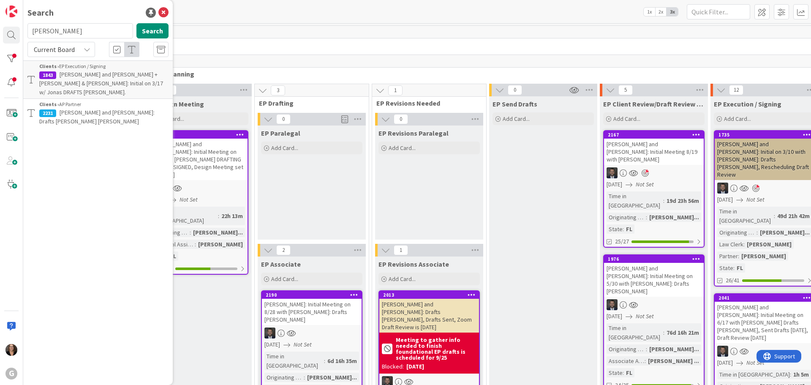
type input "[PERSON_NAME]"
click at [124, 76] on span ", [PERSON_NAME]: Initial on 9/29 with [PERSON_NAME]: DRAFTING NEEDS TO BE ASSIG…" at bounding box center [101, 83] width 125 height 25
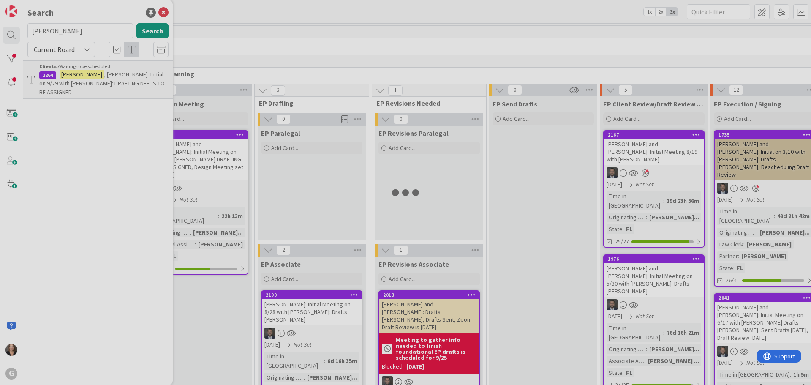
click at [124, 76] on div at bounding box center [405, 192] width 811 height 385
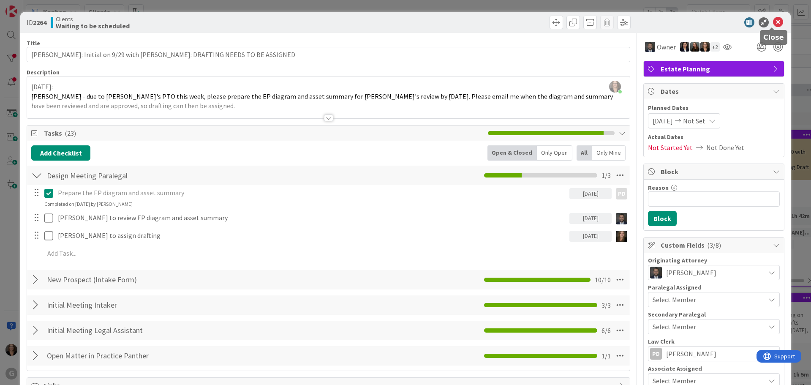
click at [773, 22] on icon at bounding box center [778, 22] width 10 height 10
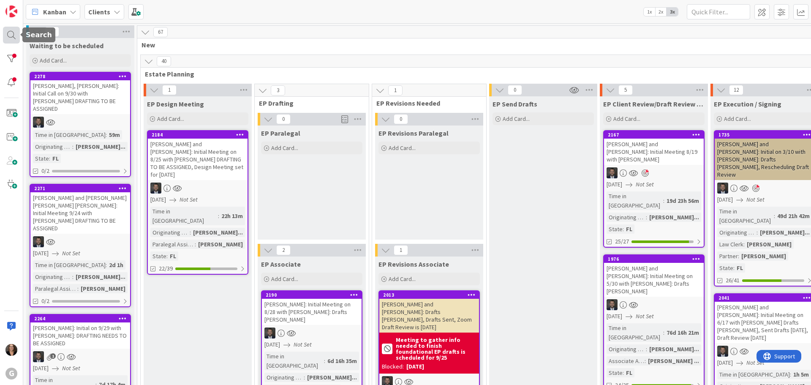
click at [8, 35] on div at bounding box center [11, 35] width 17 height 17
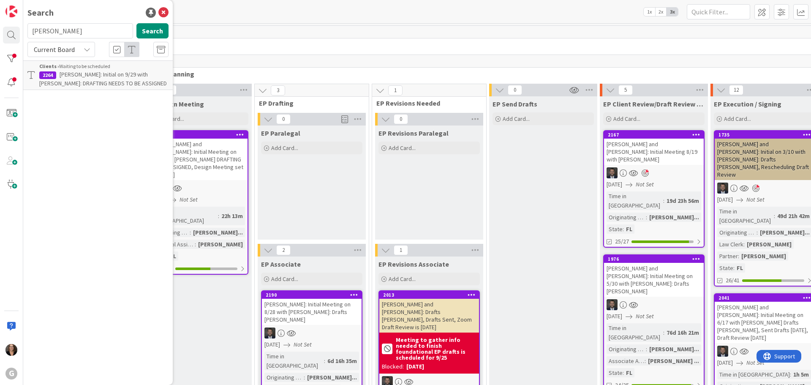
type input "[PERSON_NAME]"
click at [94, 74] on span ", [PERSON_NAME]: Initial Meeting on 8/28 with [PERSON_NAME]: Drafts [PERSON_NAM…" at bounding box center [101, 83] width 124 height 25
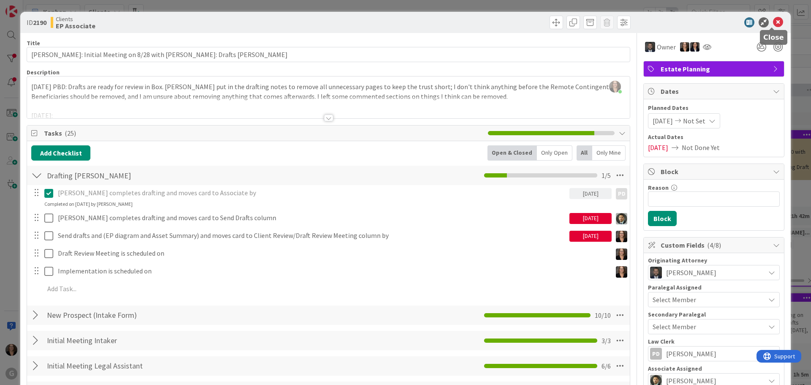
click at [773, 22] on icon at bounding box center [778, 22] width 10 height 10
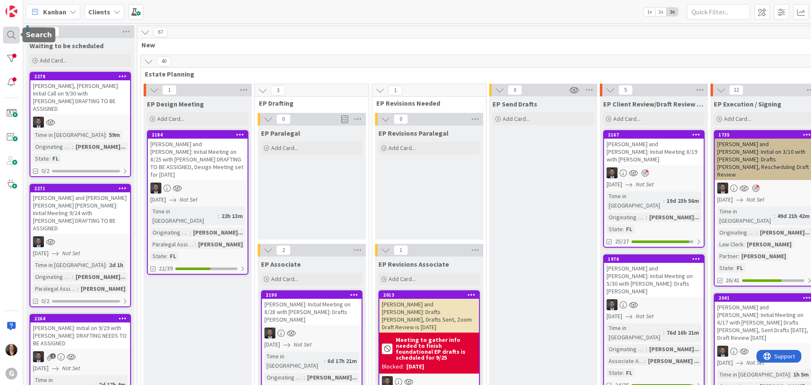
click at [12, 34] on div at bounding box center [11, 35] width 17 height 17
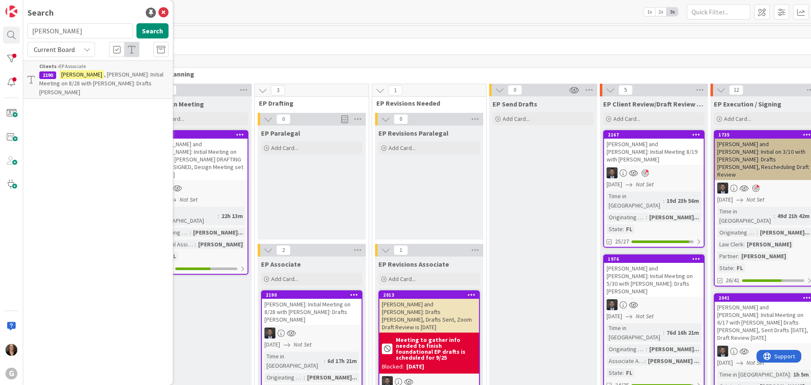
click at [64, 30] on input "[PERSON_NAME]" at bounding box center [80, 30] width 106 height 15
type input "K"
type input "[PERSON_NAME]"
click at [148, 31] on button "Search" at bounding box center [152, 30] width 32 height 15
click at [120, 80] on span ", [PERSON_NAME] and [PERSON_NAME]: ([PERSON_NAME]) LLC Formation of HW 404, LLC…" at bounding box center [101, 83] width 125 height 25
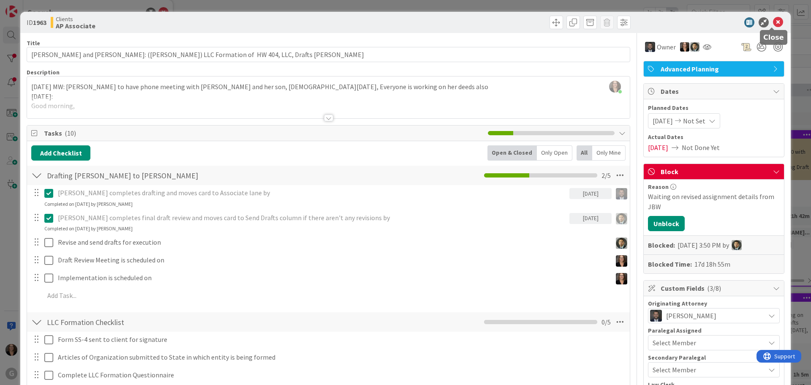
click at [773, 22] on icon at bounding box center [778, 22] width 10 height 10
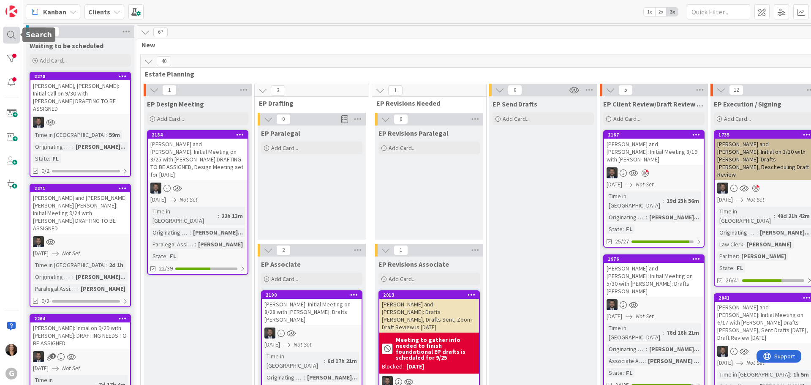
click at [10, 35] on div at bounding box center [11, 35] width 17 height 17
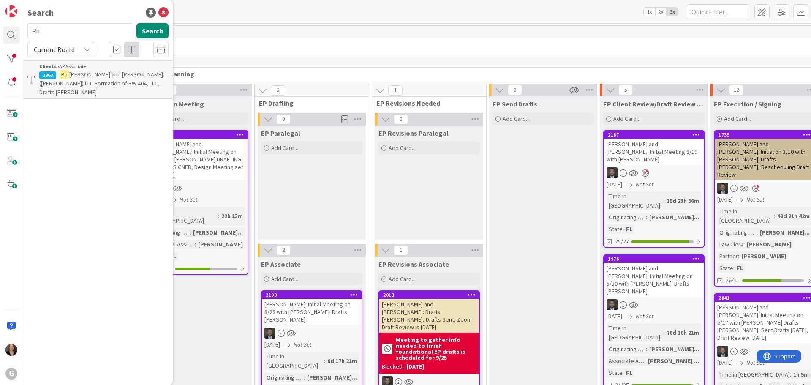
type input "P"
type input "[PERSON_NAME]"
click at [87, 74] on span ", [PERSON_NAME]: EP Diagram and Asset Summary Preparation [PERSON_NAME]: Drafts…" at bounding box center [97, 83] width 117 height 25
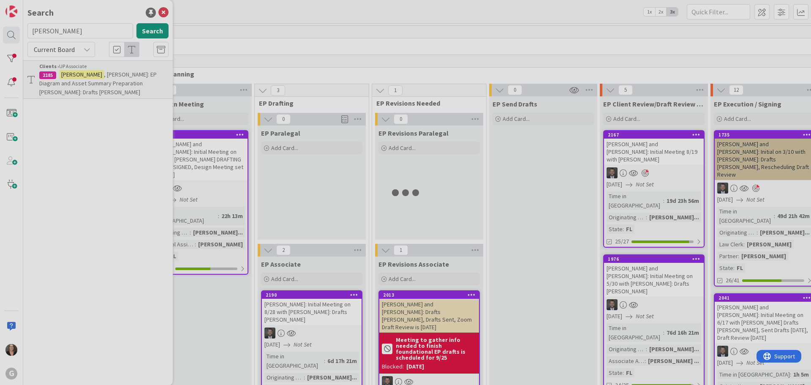
click at [87, 74] on div at bounding box center [405, 192] width 811 height 385
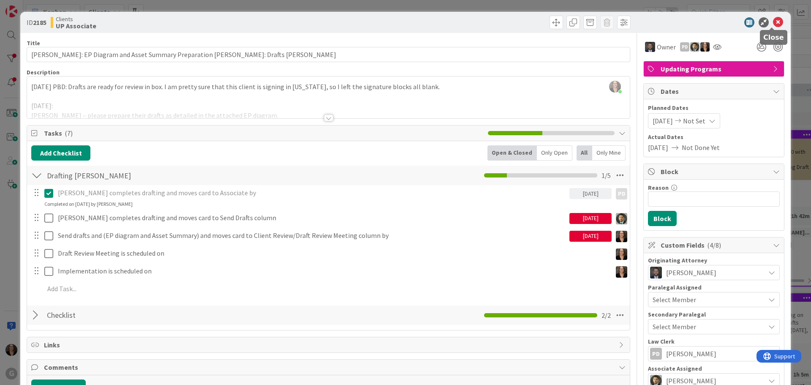
click at [773, 20] on icon at bounding box center [778, 22] width 10 height 10
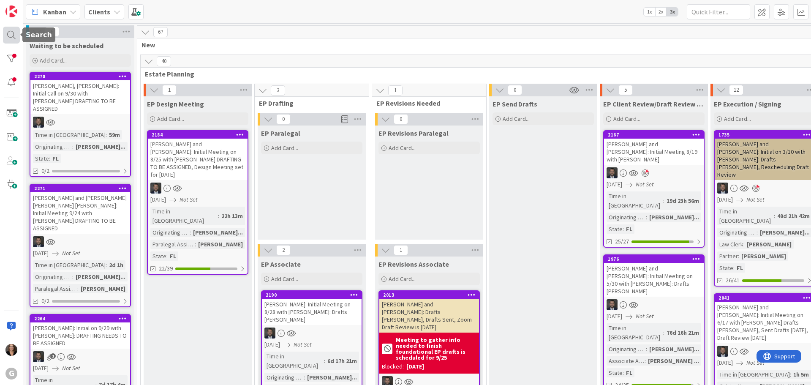
click at [11, 33] on div at bounding box center [11, 35] width 17 height 17
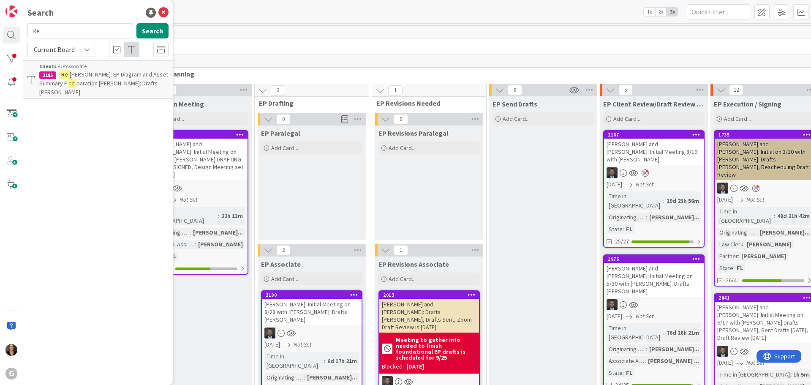
type input "R"
type input "W"
type input "[PERSON_NAME]"
click at [79, 74] on mark "[PERSON_NAME]" at bounding box center [82, 74] width 44 height 9
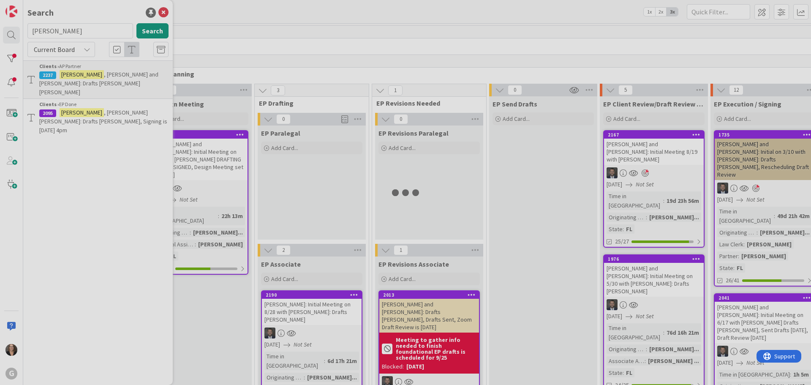
click at [79, 74] on div at bounding box center [405, 192] width 811 height 385
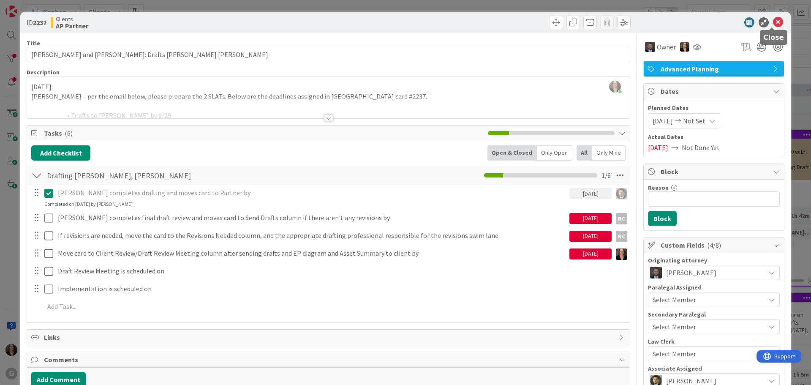
drag, startPoint x: 770, startPoint y: 20, endPoint x: 763, endPoint y: 22, distance: 6.7
click at [773, 20] on icon at bounding box center [778, 22] width 10 height 10
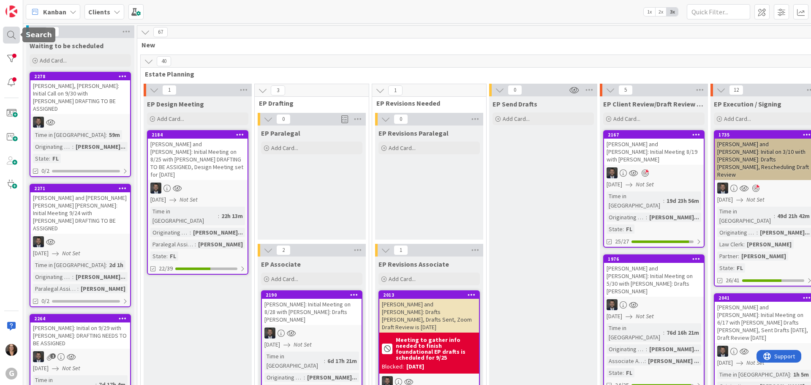
click at [9, 34] on div at bounding box center [11, 35] width 17 height 17
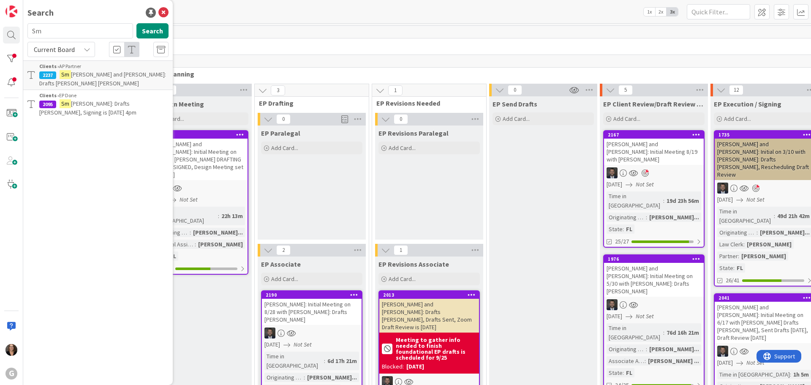
type input "S"
type input "[PERSON_NAME]"
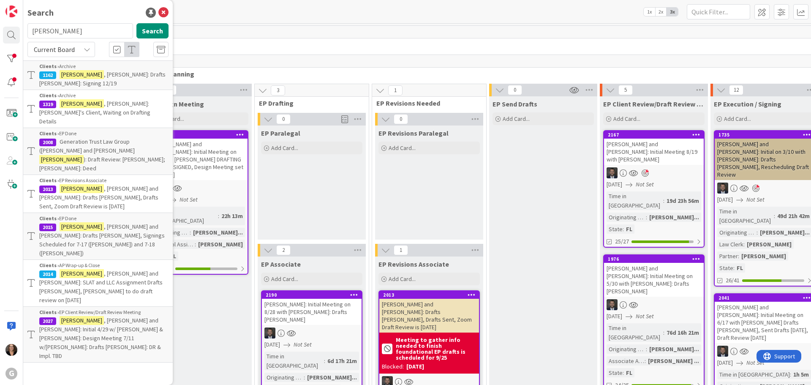
click at [75, 184] on mark "[PERSON_NAME]" at bounding box center [82, 188] width 44 height 9
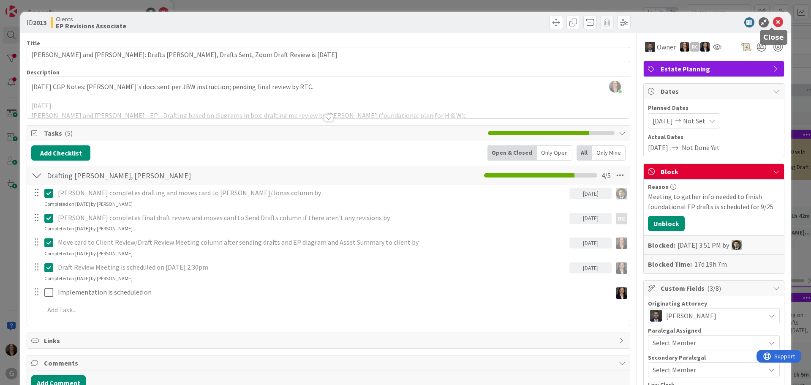
click at [773, 22] on icon at bounding box center [778, 22] width 10 height 10
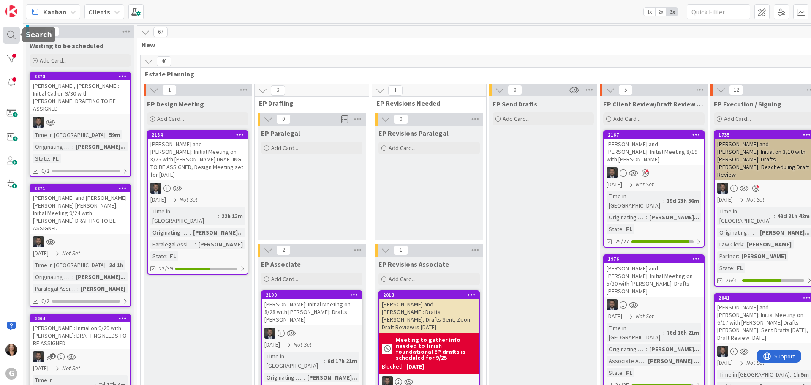
click at [10, 33] on div at bounding box center [11, 35] width 17 height 17
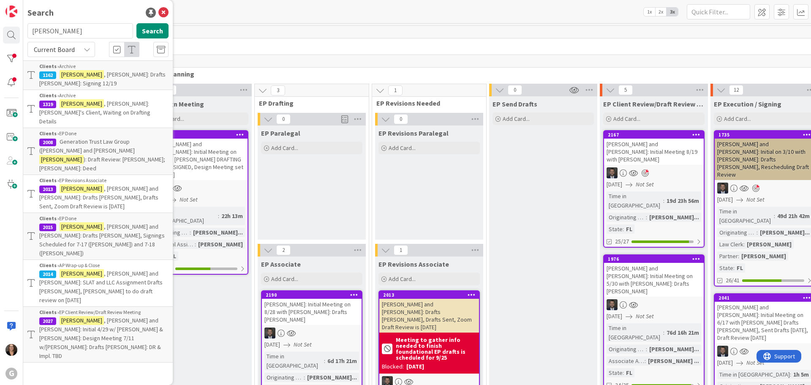
click at [84, 269] on p "[PERSON_NAME] and [PERSON_NAME]: SLAT and LLC Assignment Drafts [PERSON_NAME], …" at bounding box center [103, 286] width 129 height 35
